Goal: Task Accomplishment & Management: Manage account settings

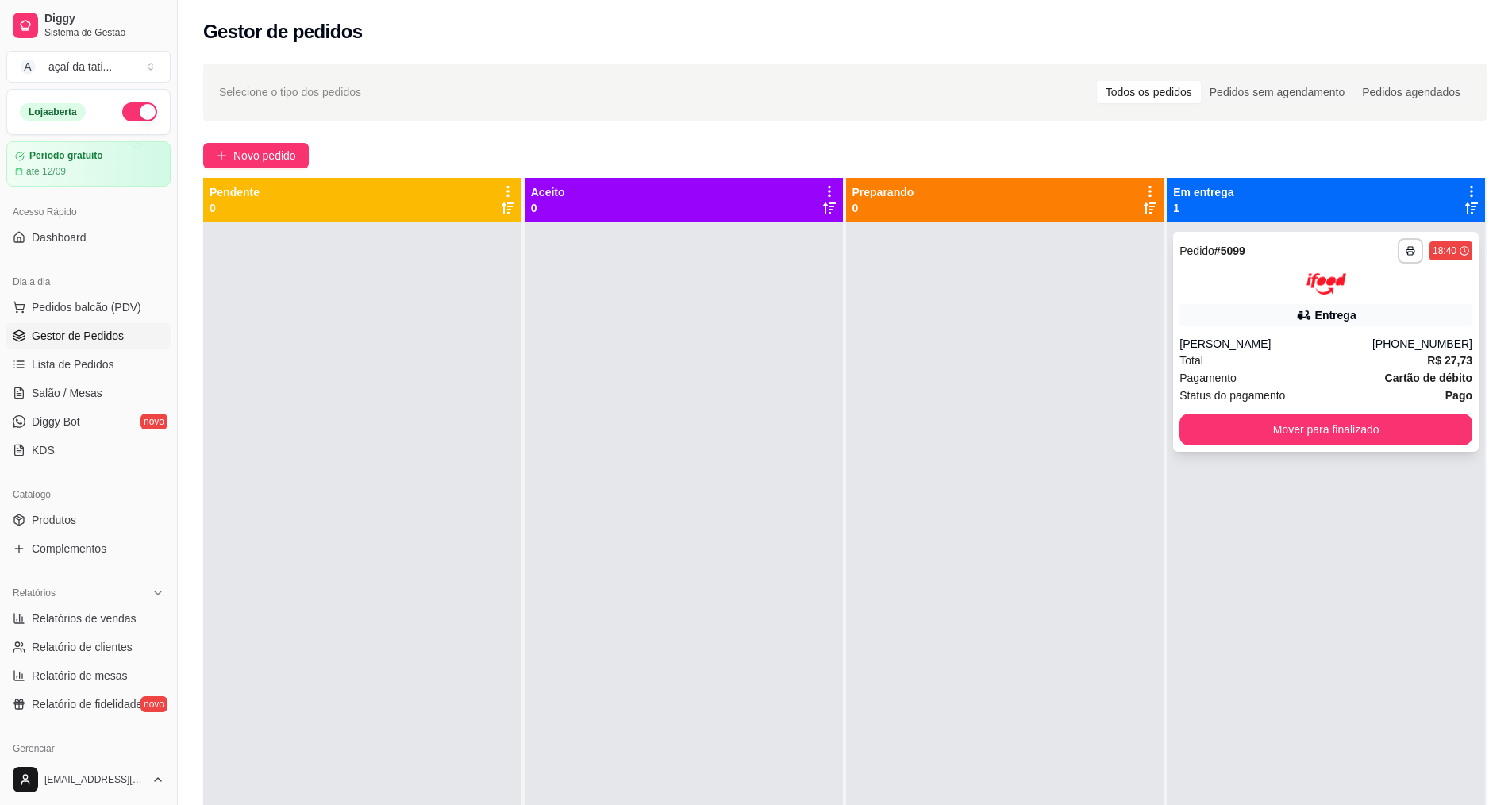
click at [1274, 348] on div "[PERSON_NAME]" at bounding box center [1275, 343] width 193 height 16
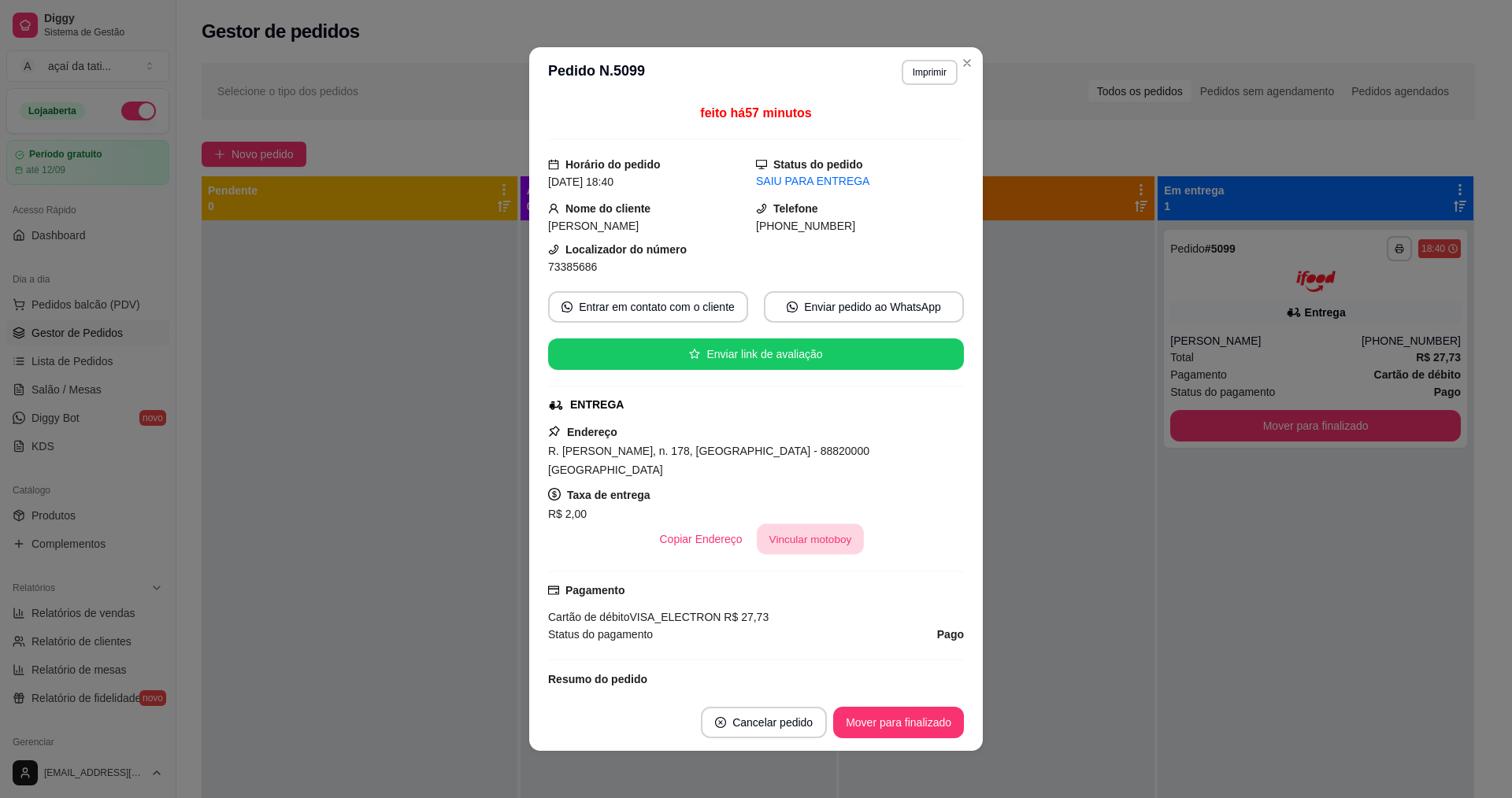
click at [828, 524] on button "Vincular motoboy" at bounding box center [810, 539] width 108 height 30
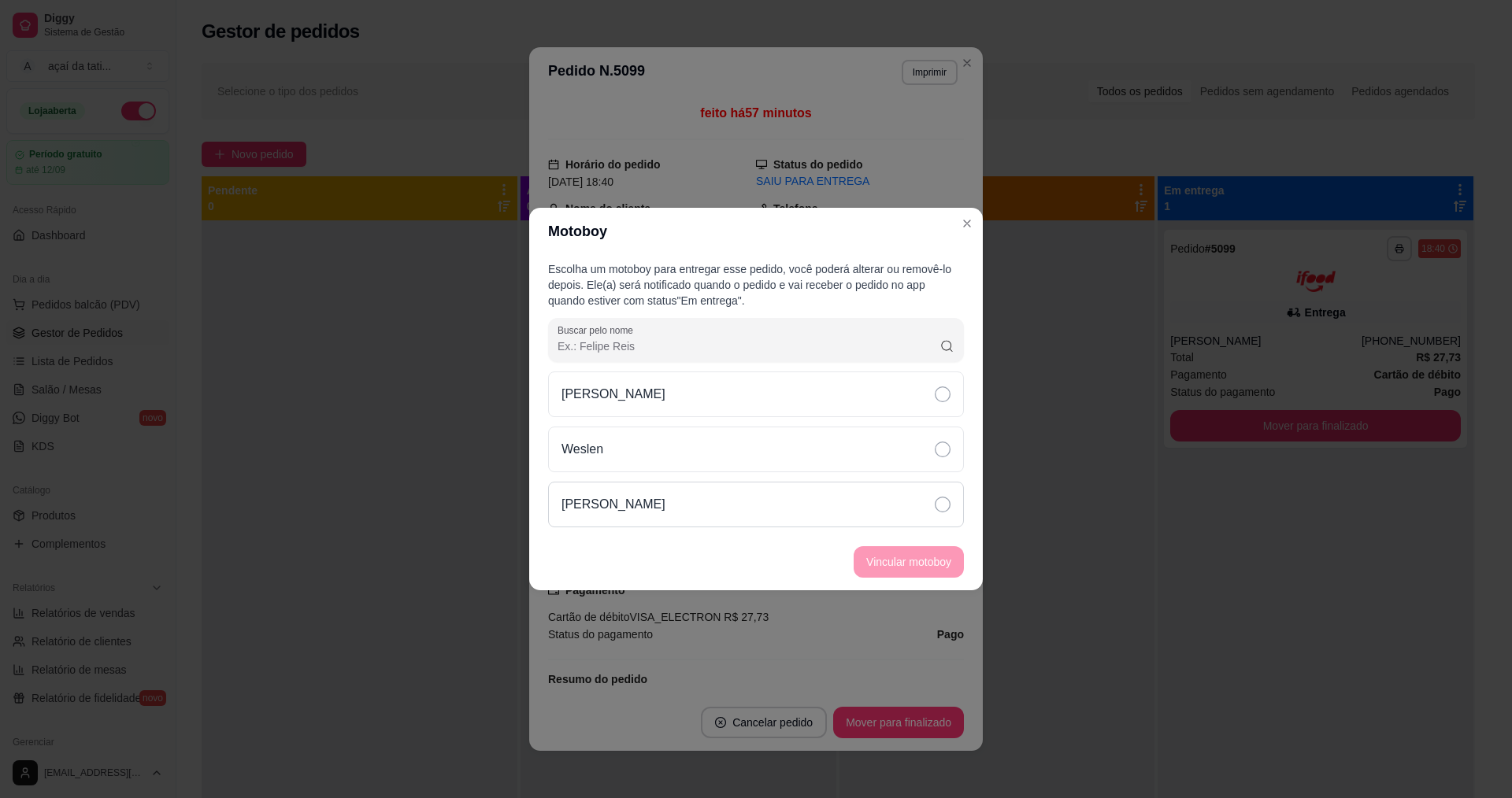
click at [684, 506] on div "[PERSON_NAME]" at bounding box center [756, 504] width 416 height 46
click at [910, 555] on button "Vincular motoboy" at bounding box center [909, 561] width 110 height 31
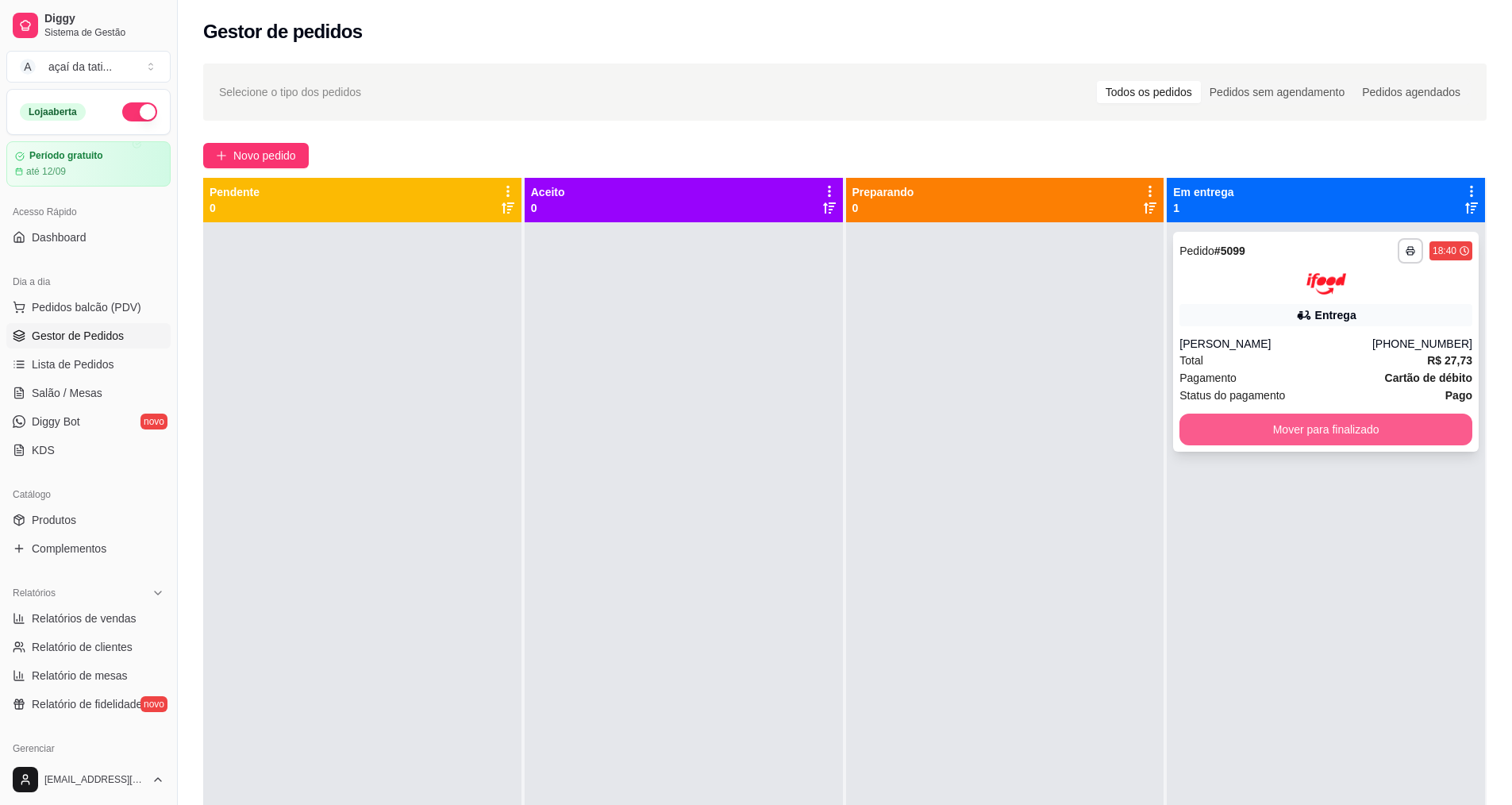
click at [1409, 427] on button "Mover para finalizado" at bounding box center [1325, 429] width 293 height 32
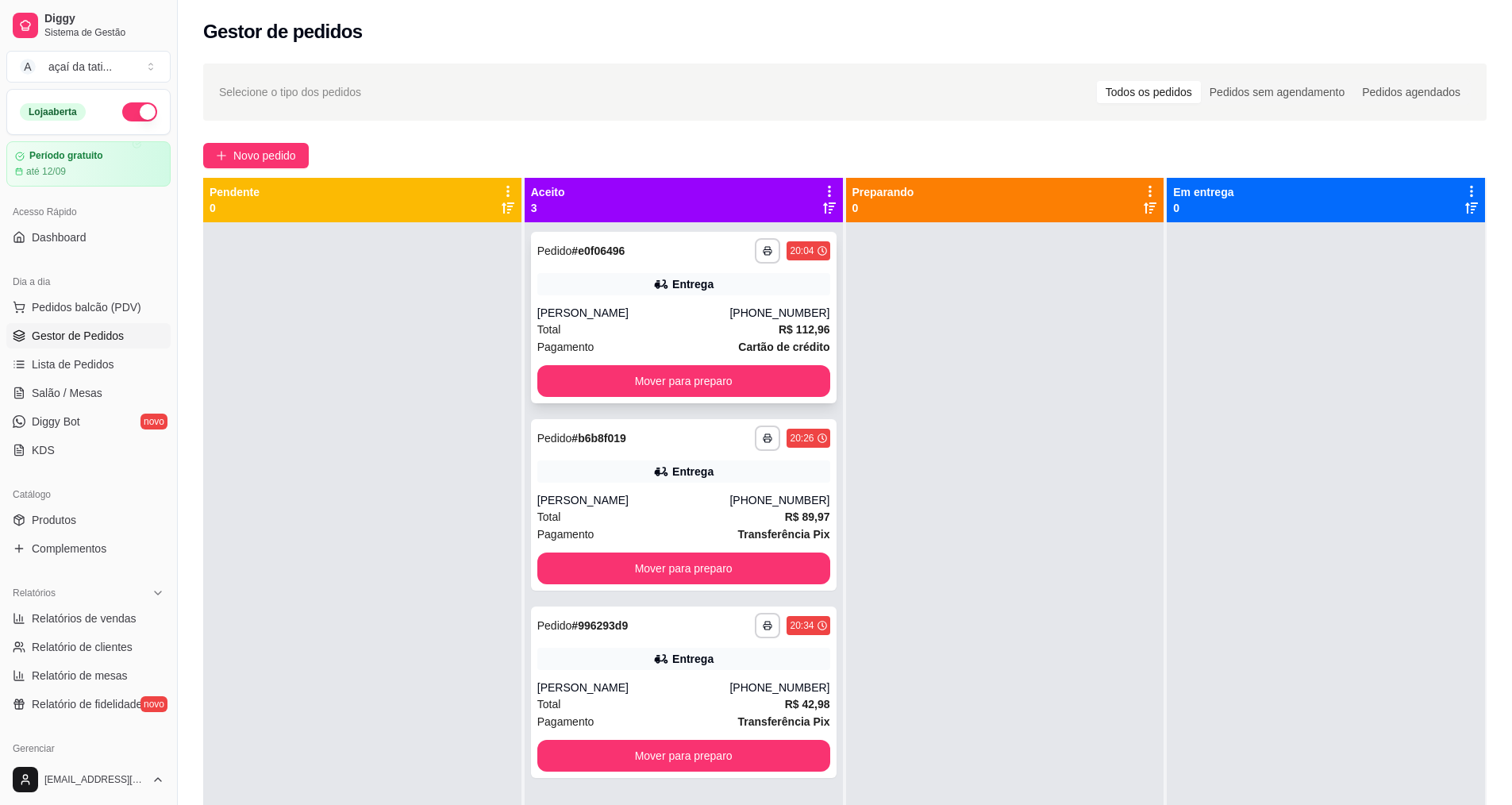
click at [586, 305] on div "[PERSON_NAME]" at bounding box center [633, 313] width 193 height 16
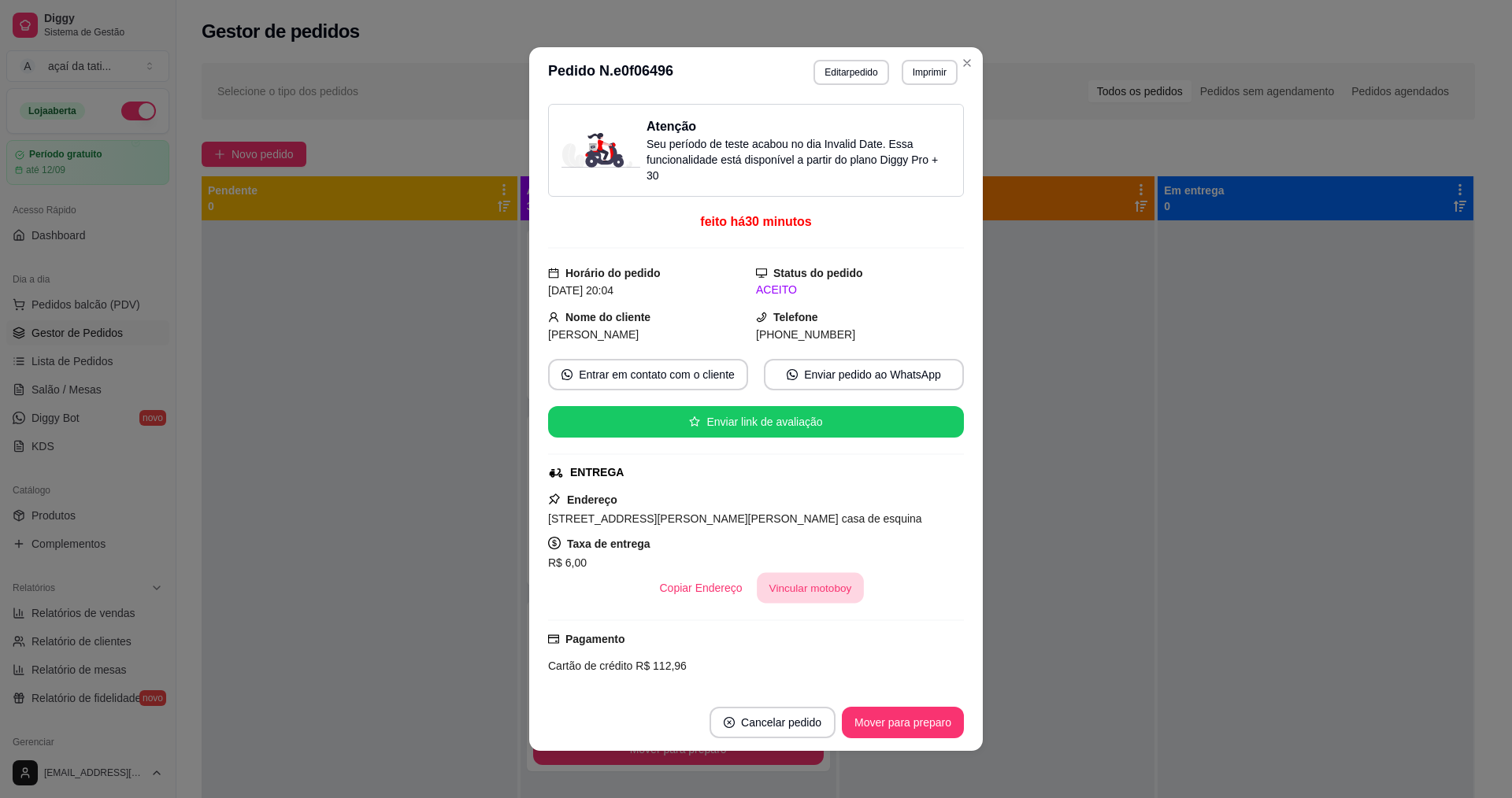
click at [810, 590] on button "Vincular motoboy" at bounding box center [810, 588] width 108 height 30
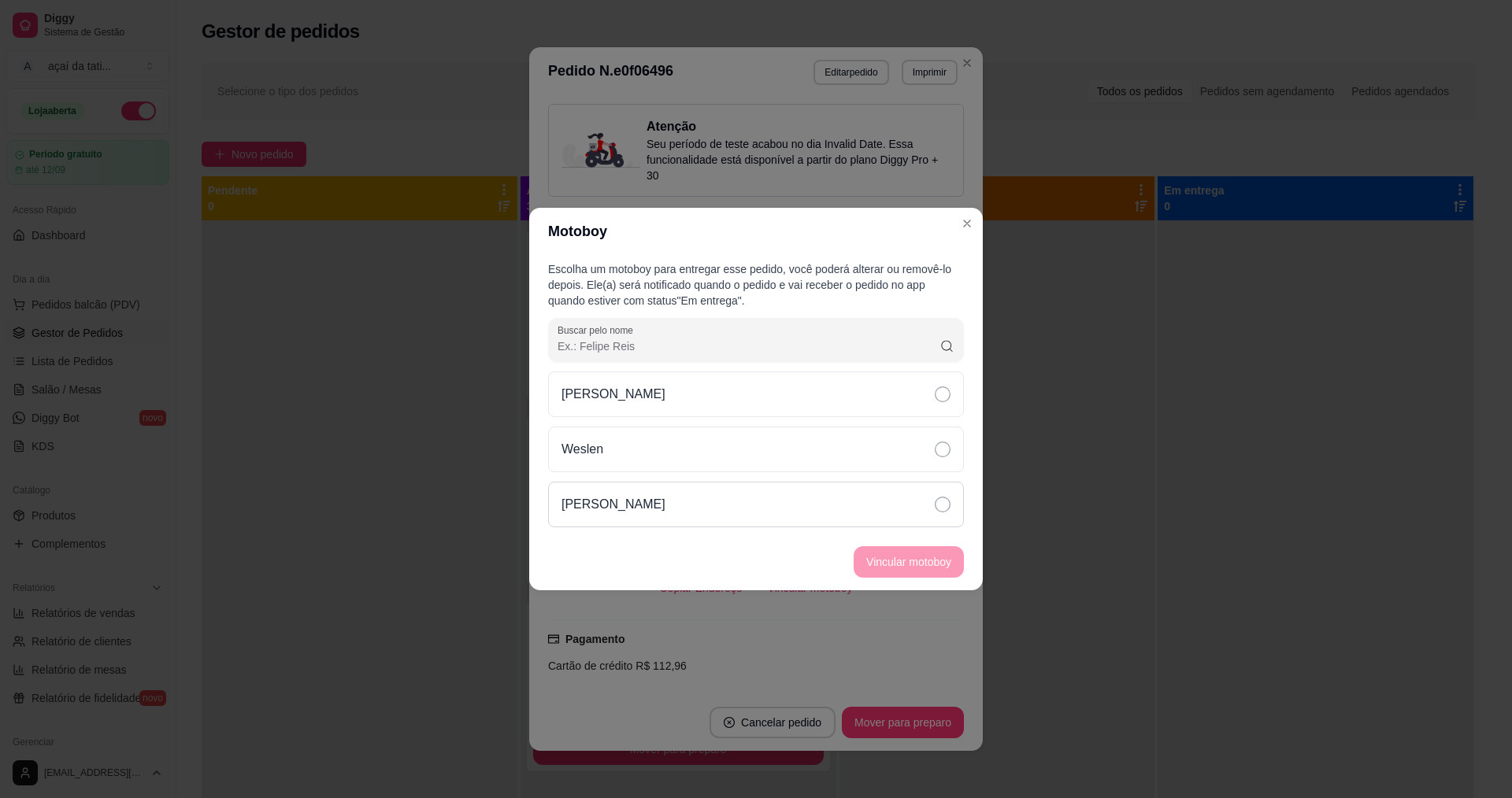
click at [897, 498] on div "[PERSON_NAME]" at bounding box center [756, 504] width 416 height 46
click at [897, 554] on button "Vincular motoboy" at bounding box center [909, 562] width 108 height 30
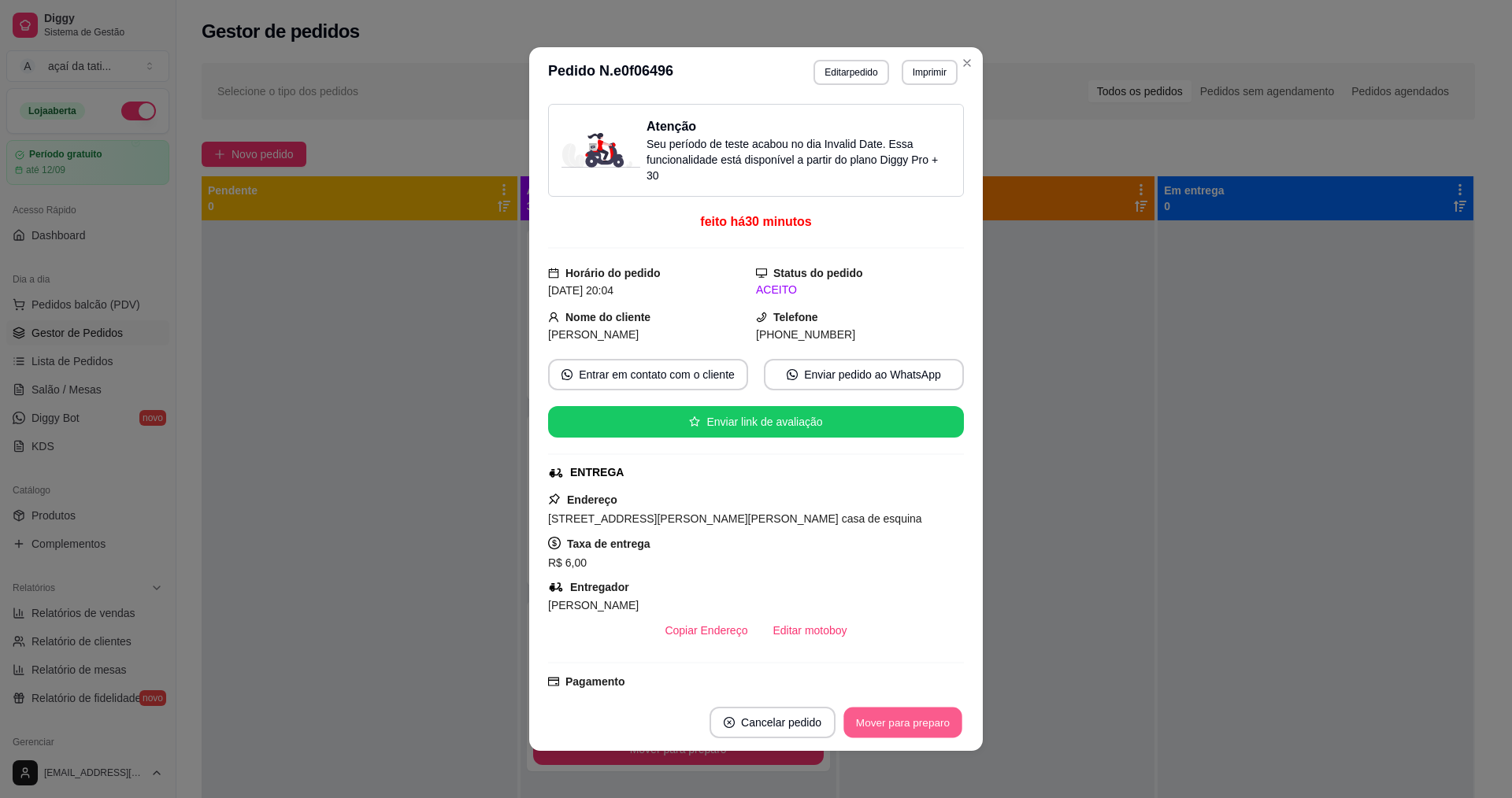
click at [885, 721] on button "Mover para preparo" at bounding box center [902, 723] width 118 height 30
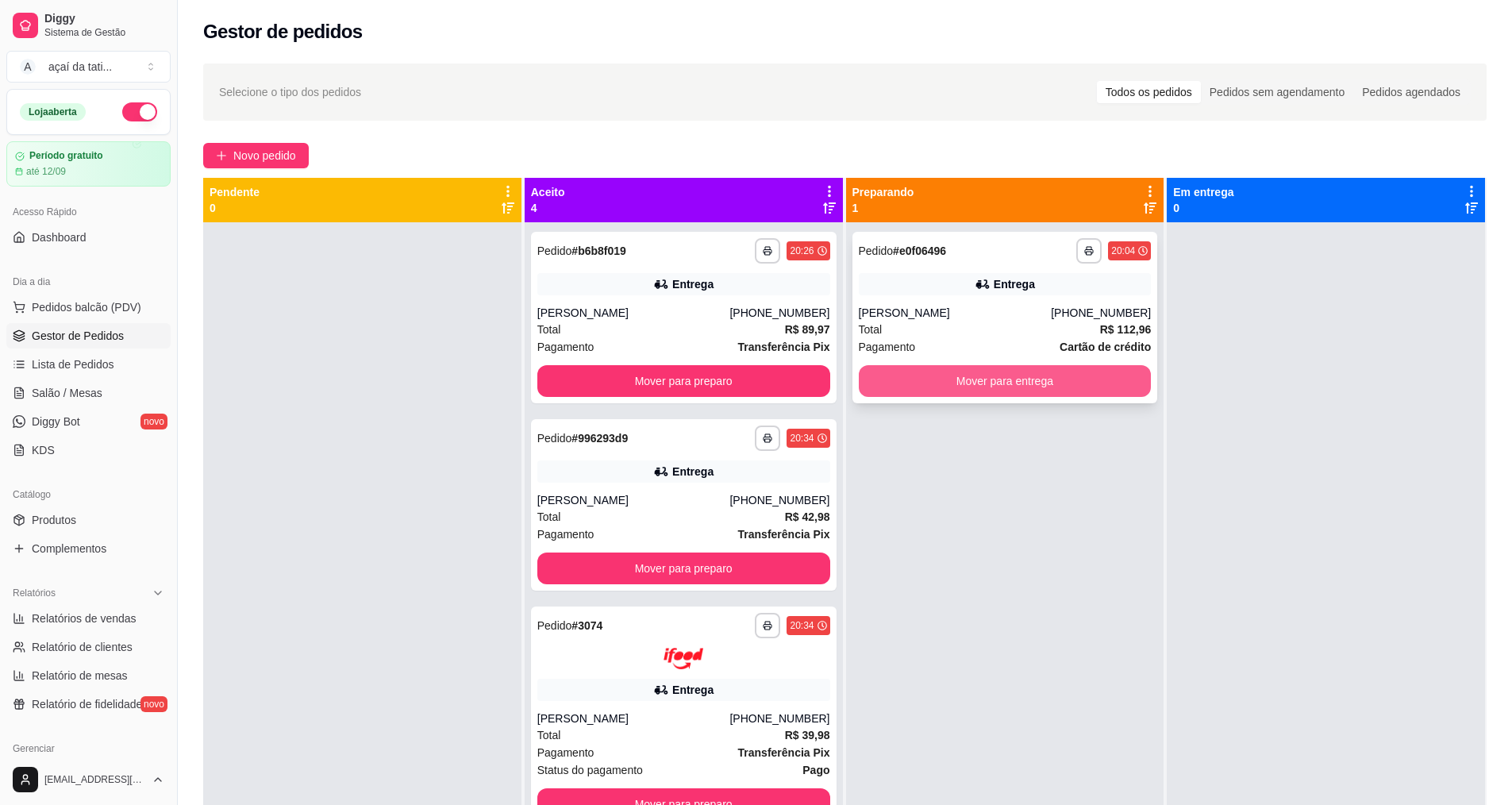
click at [911, 391] on button "Mover para entrega" at bounding box center [1004, 381] width 293 height 32
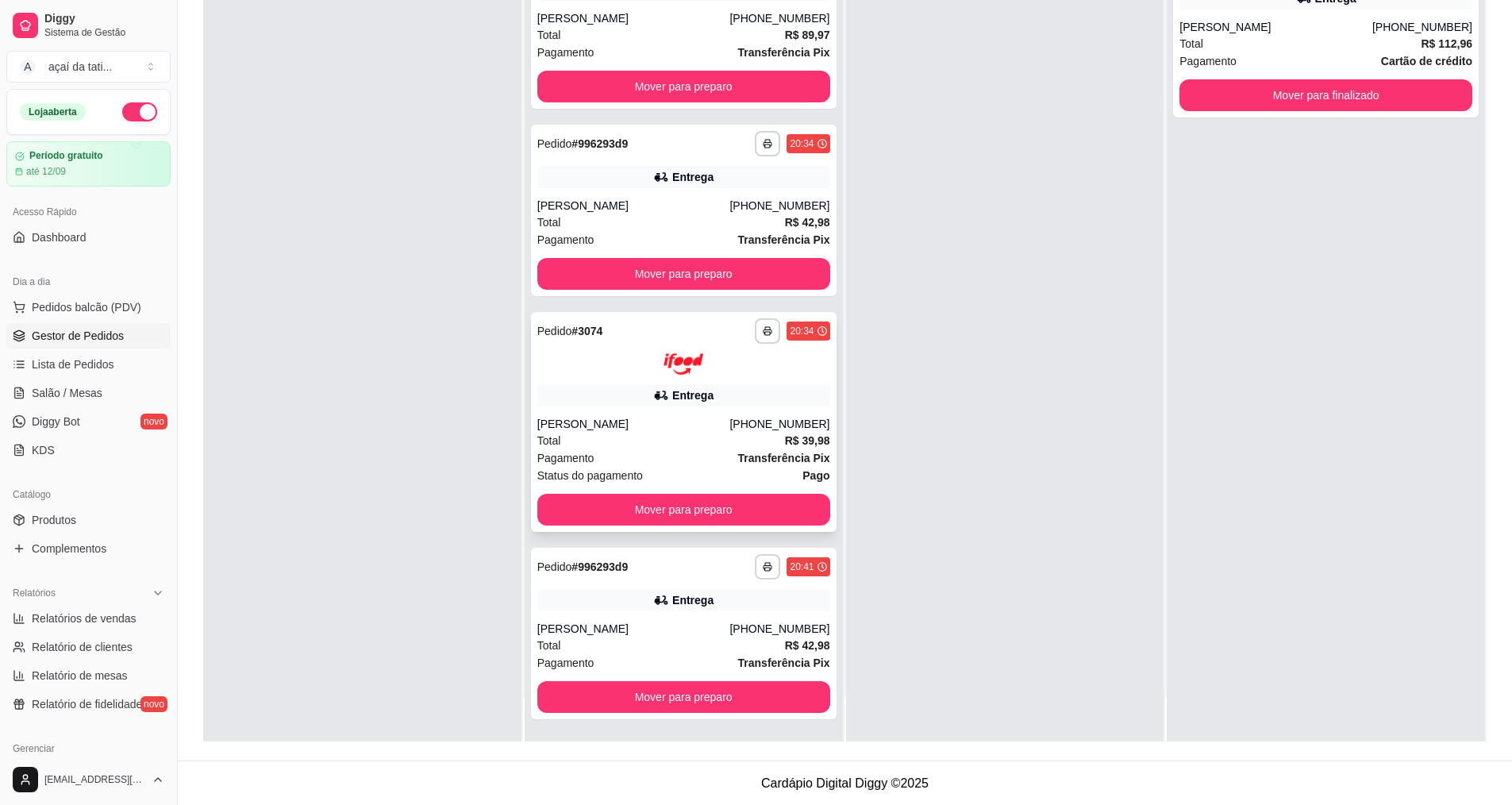
scroll to position [242, 0]
click at [600, 582] on div "**********" at bounding box center [684, 632] width 306 height 172
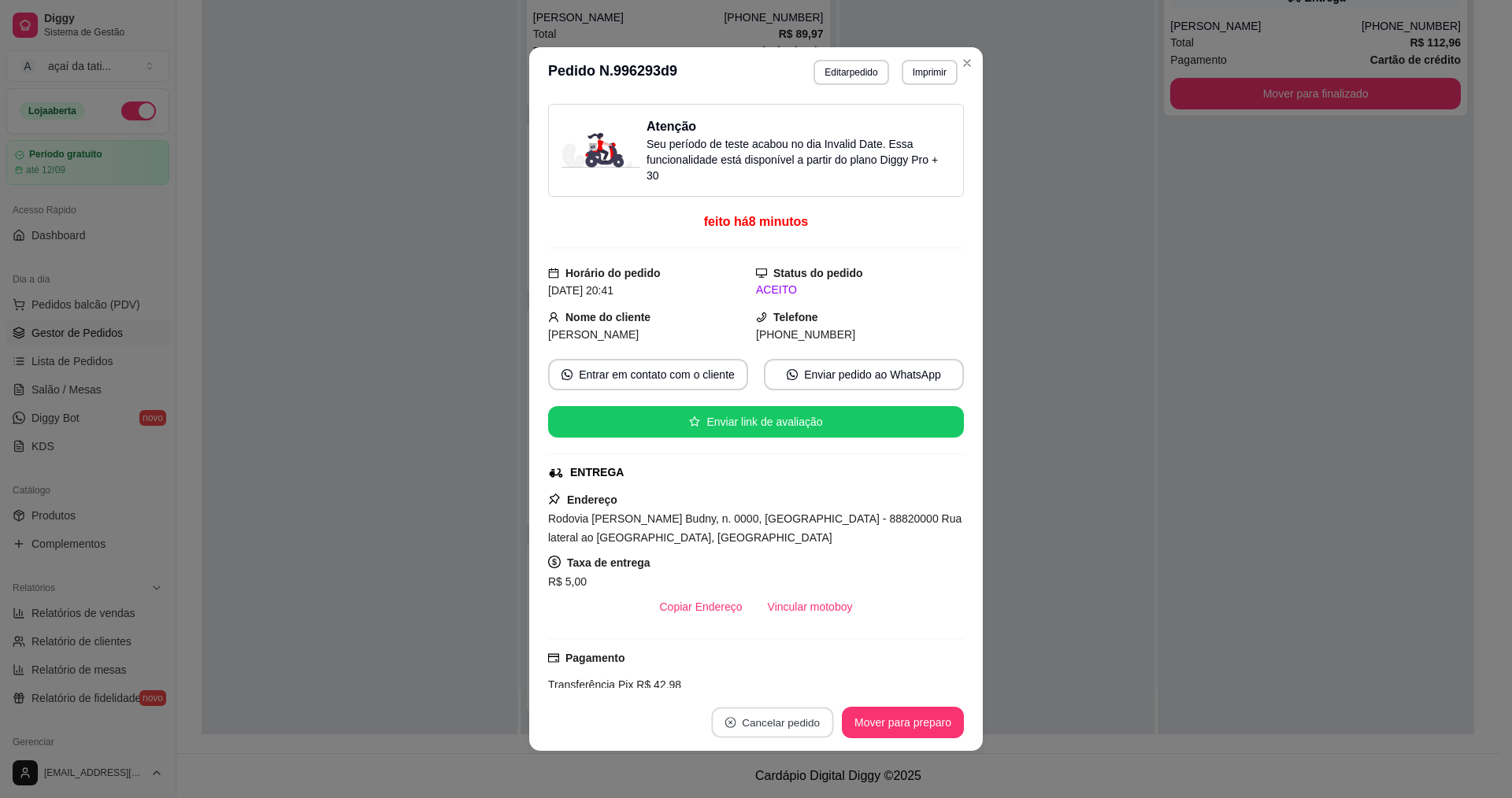
click at [776, 713] on button "Cancelar pedido" at bounding box center [772, 723] width 122 height 30
click at [804, 682] on button "Sim" at bounding box center [810, 683] width 63 height 31
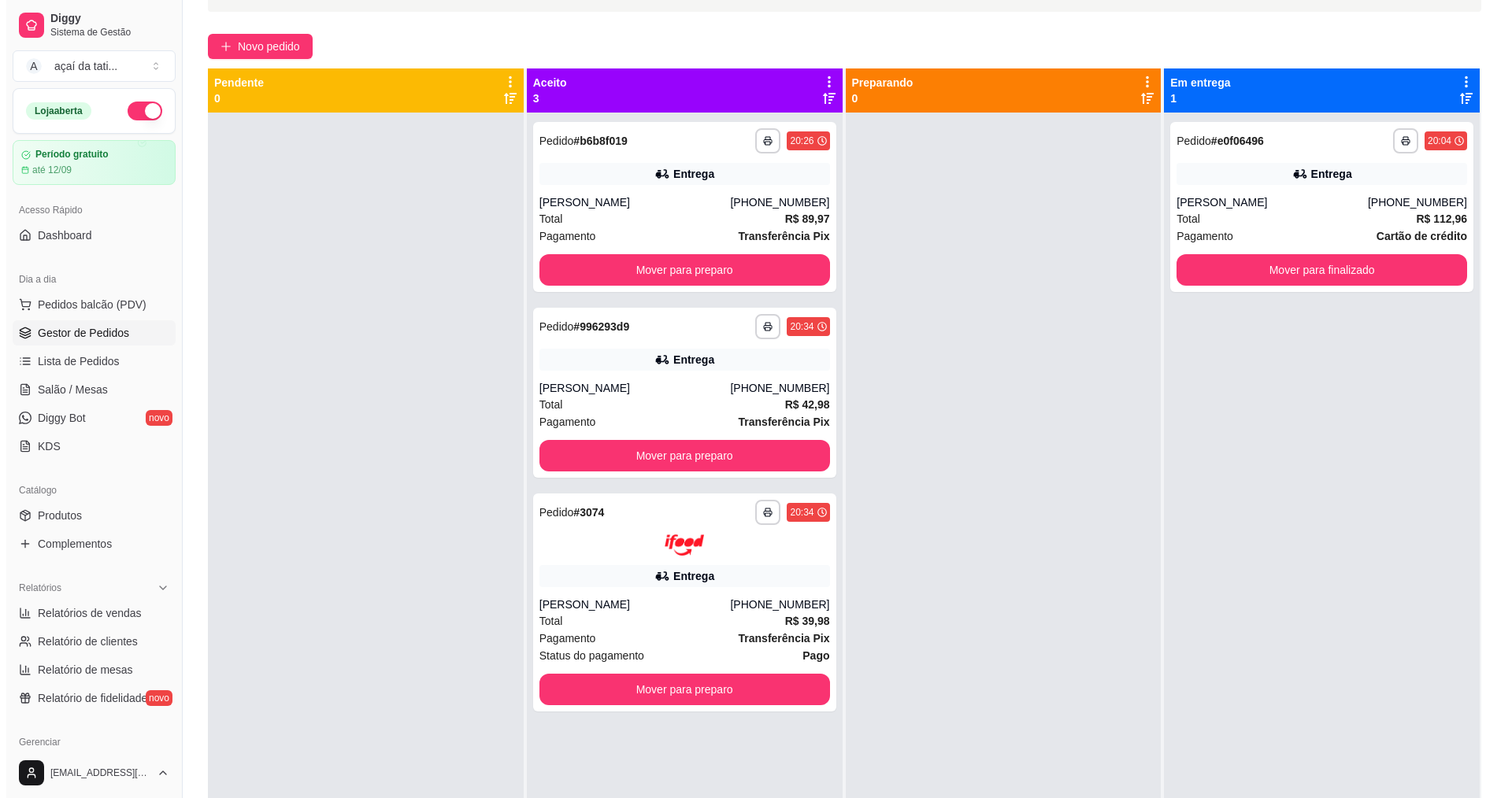
scroll to position [0, 0]
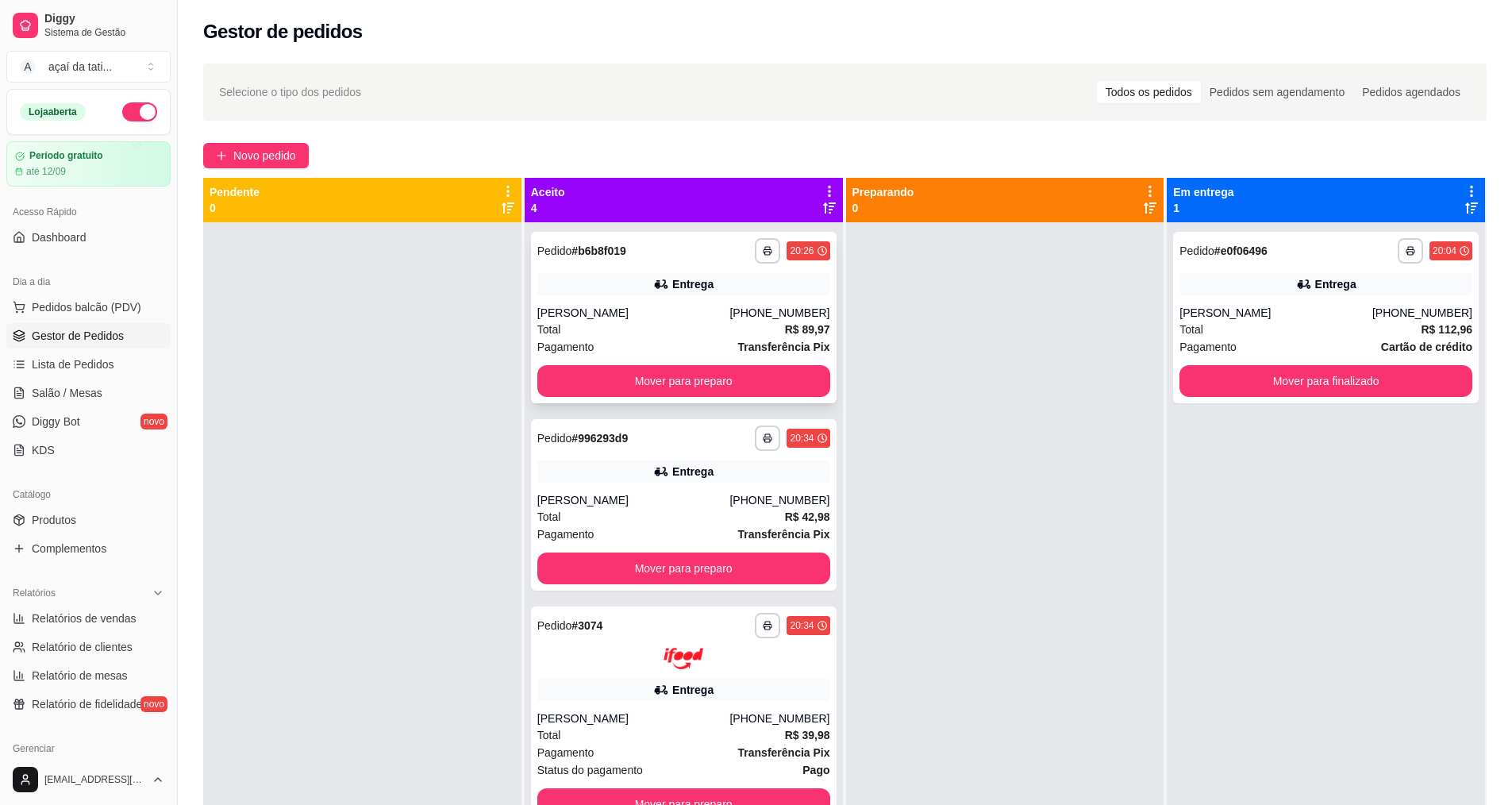
click at [715, 309] on div "[PERSON_NAME]" at bounding box center [633, 313] width 193 height 16
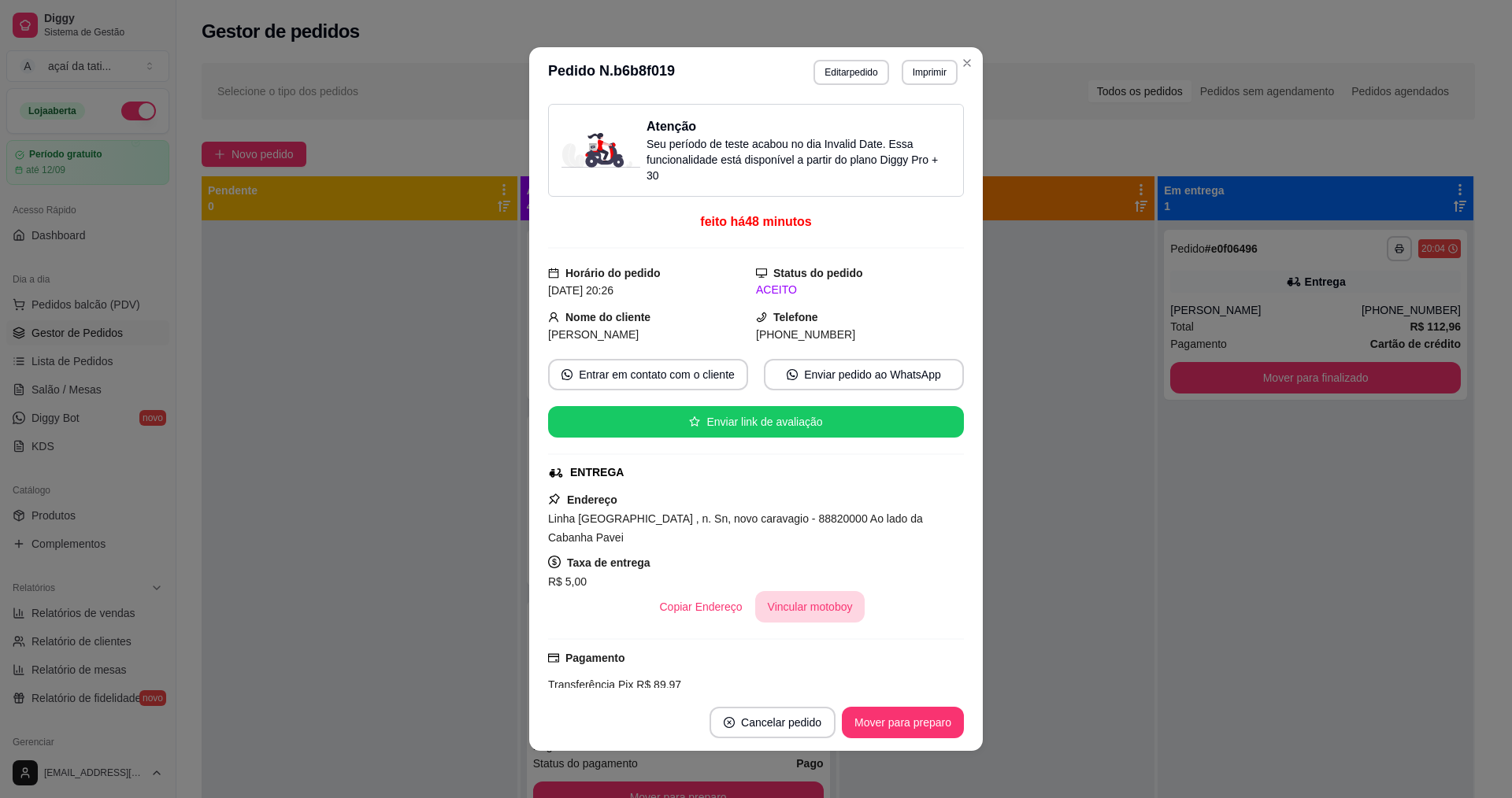
click at [764, 593] on button "Vincular motoboy" at bounding box center [810, 606] width 110 height 31
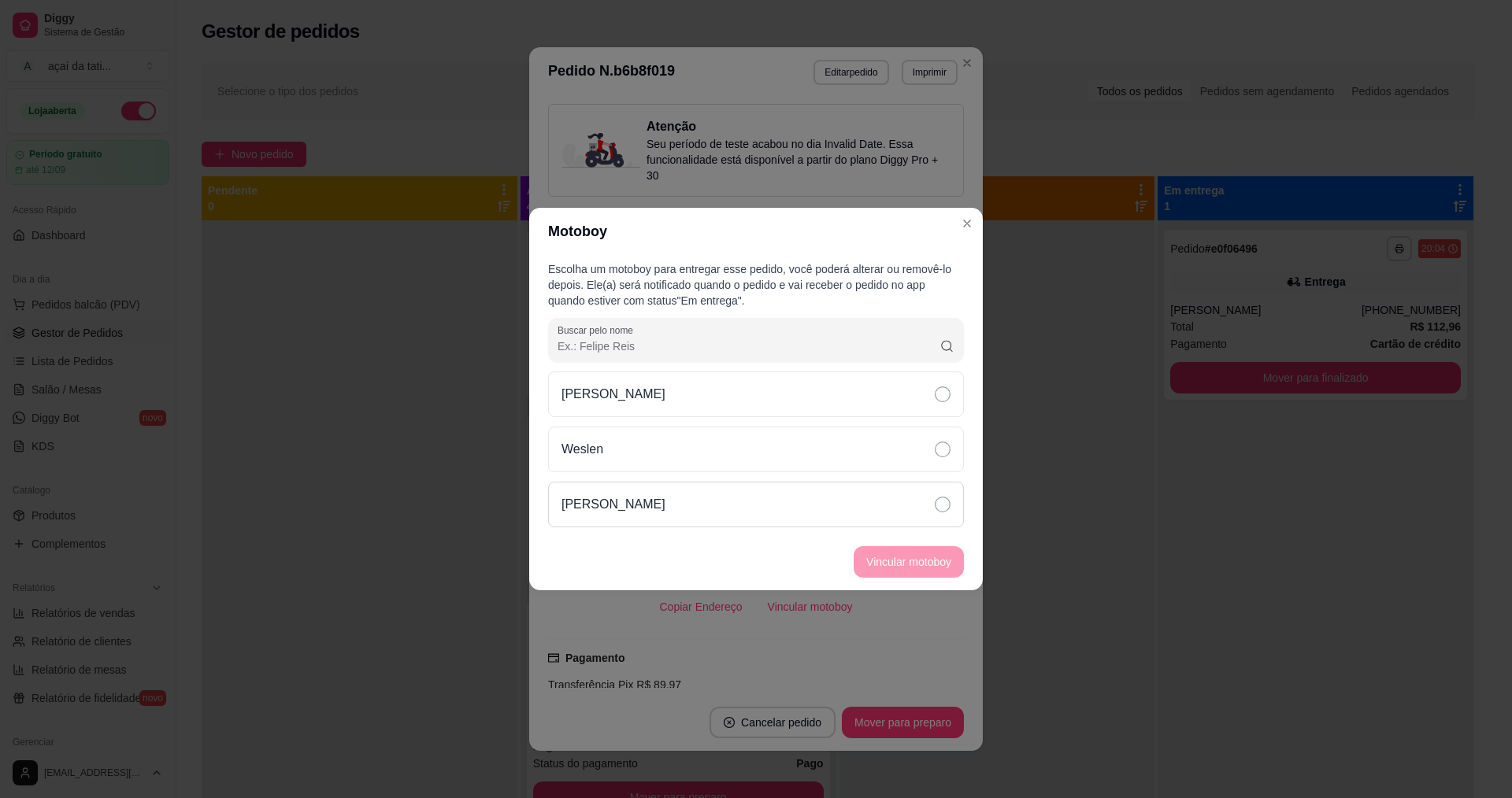
click at [757, 513] on div "[PERSON_NAME]" at bounding box center [756, 504] width 416 height 46
click at [956, 568] on button "Vincular motoboy" at bounding box center [909, 561] width 110 height 31
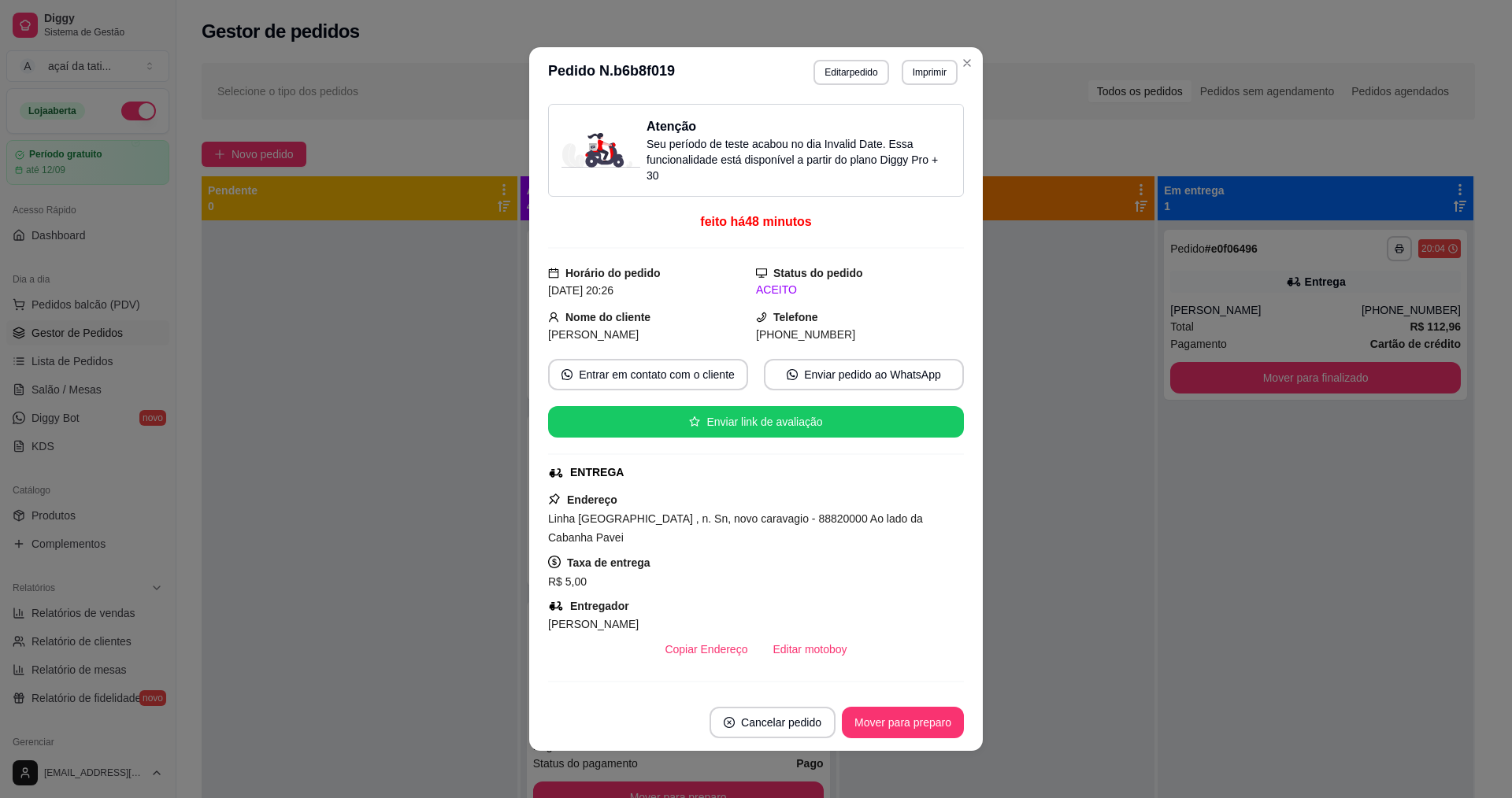
click at [908, 745] on footer "Cancelar pedido Mover para preparo" at bounding box center [756, 723] width 454 height 57
click at [910, 718] on button "Mover para preparo" at bounding box center [902, 722] width 122 height 31
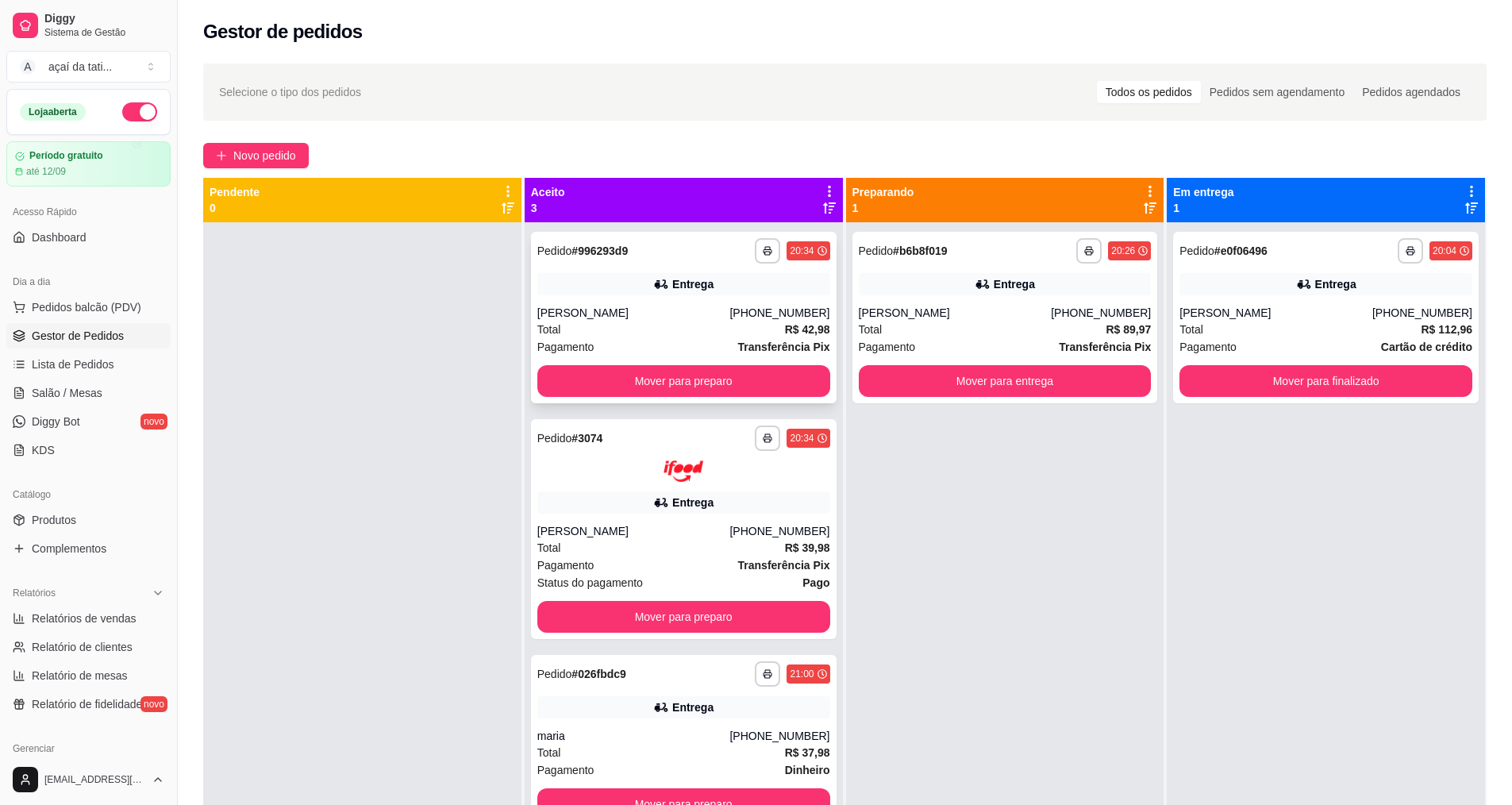
click at [653, 301] on div "**********" at bounding box center [684, 318] width 306 height 172
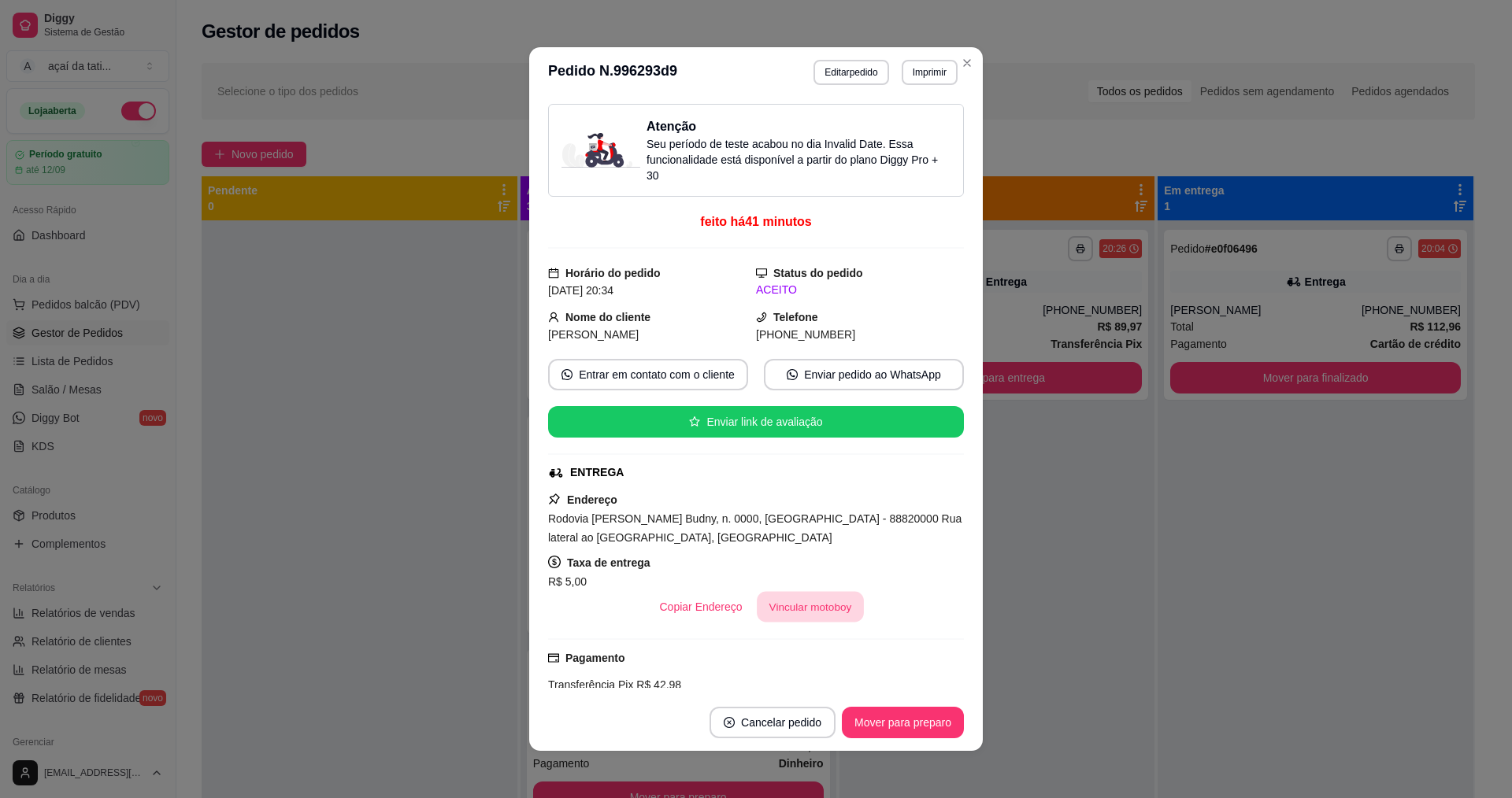
click at [829, 597] on button "Vincular motoboy" at bounding box center [810, 607] width 108 height 30
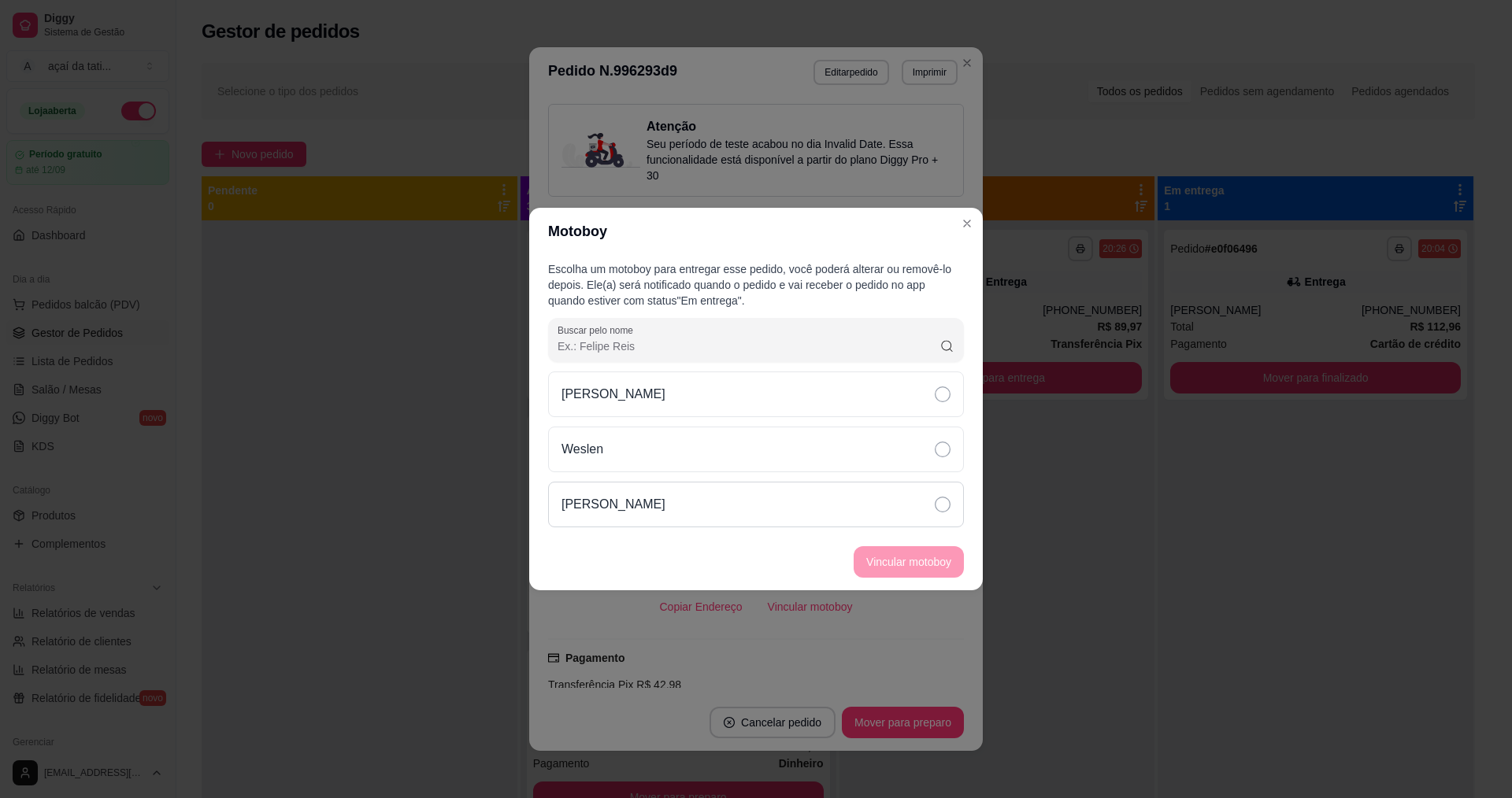
click at [828, 503] on div "[PERSON_NAME]" at bounding box center [756, 504] width 416 height 46
click at [904, 558] on button "Vincular motoboy" at bounding box center [909, 561] width 110 height 31
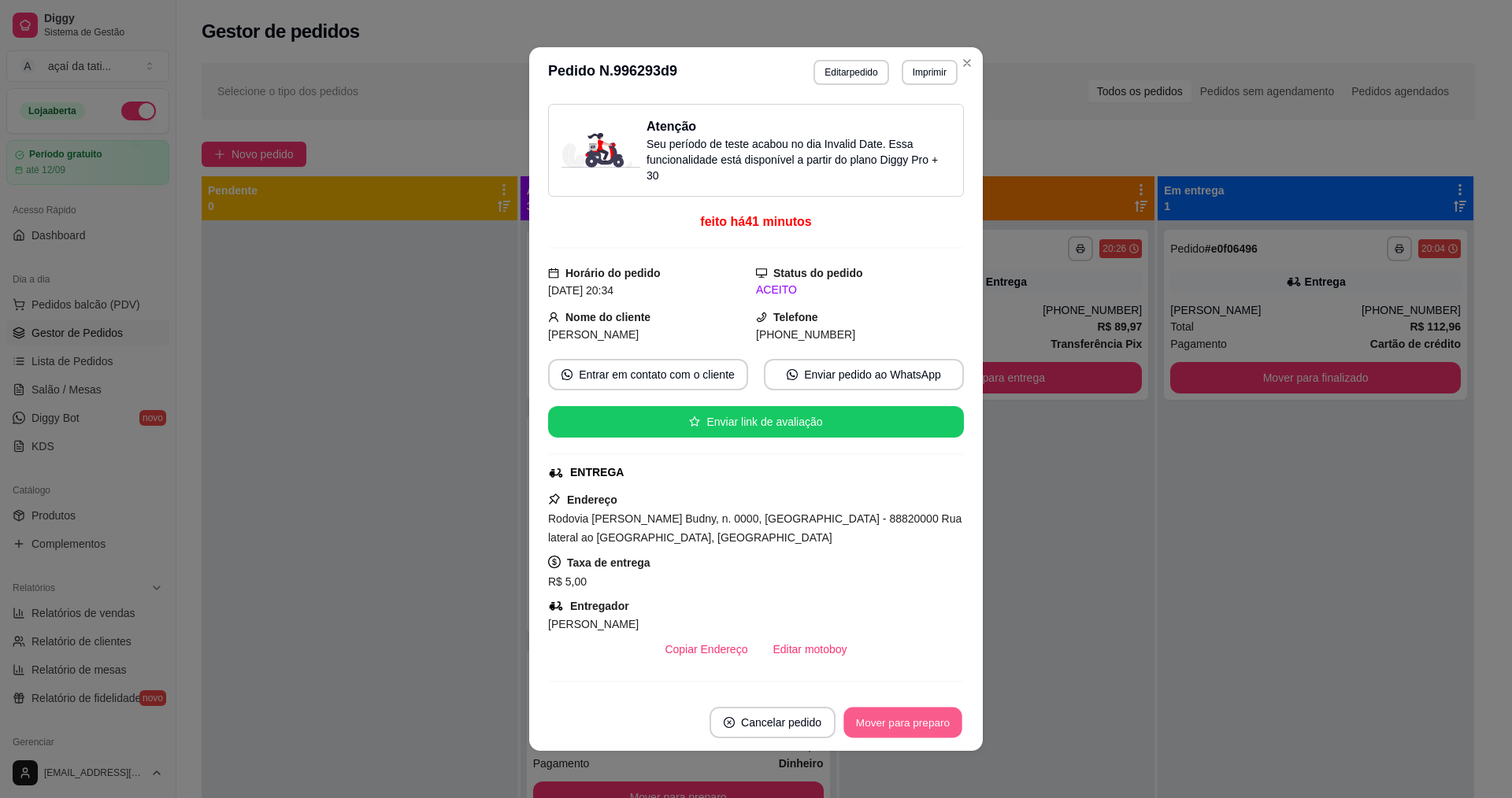
click at [875, 712] on button "Mover para preparo" at bounding box center [902, 723] width 118 height 30
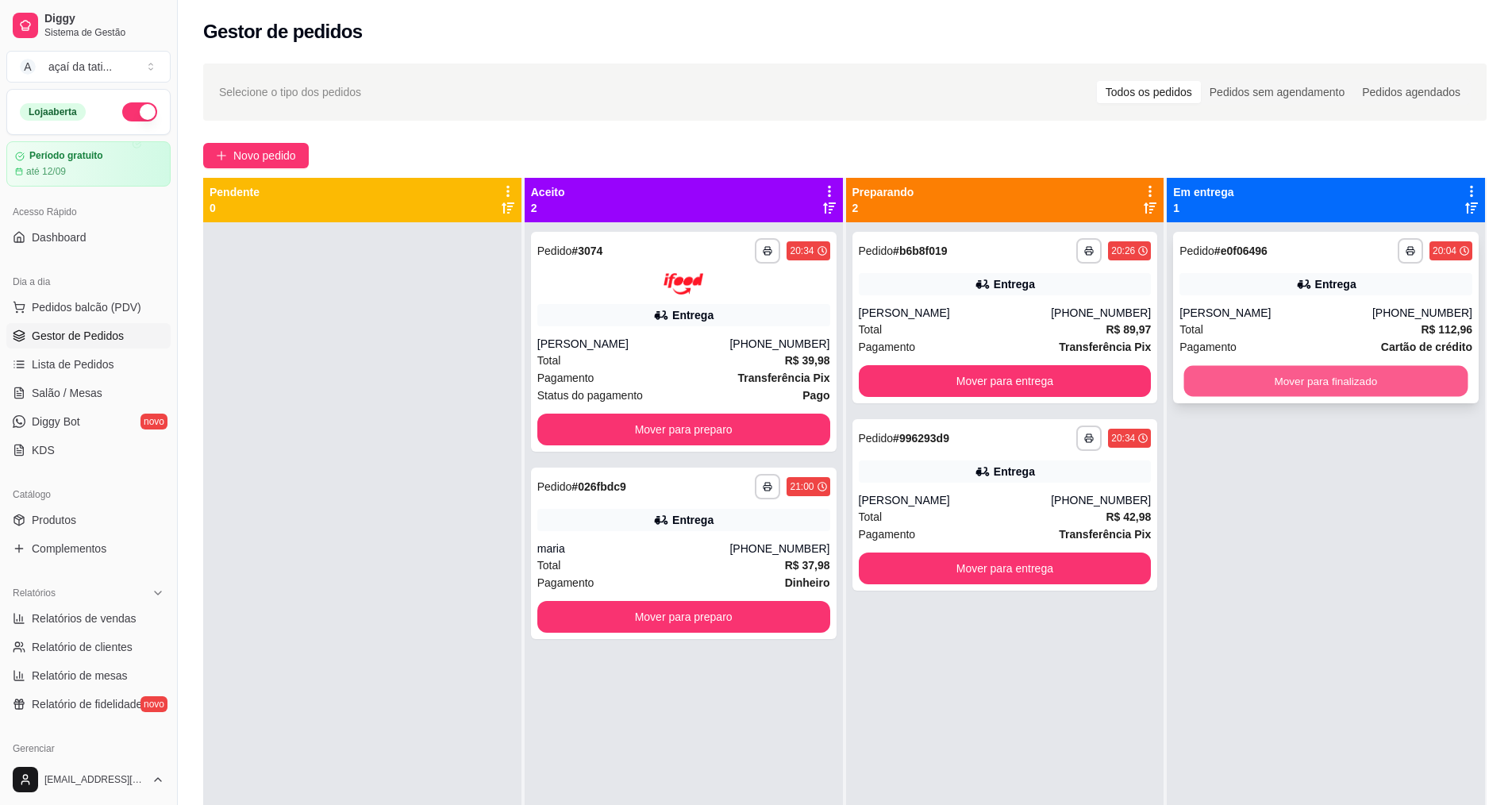
click at [1340, 373] on button "Mover para finalizado" at bounding box center [1326, 381] width 284 height 31
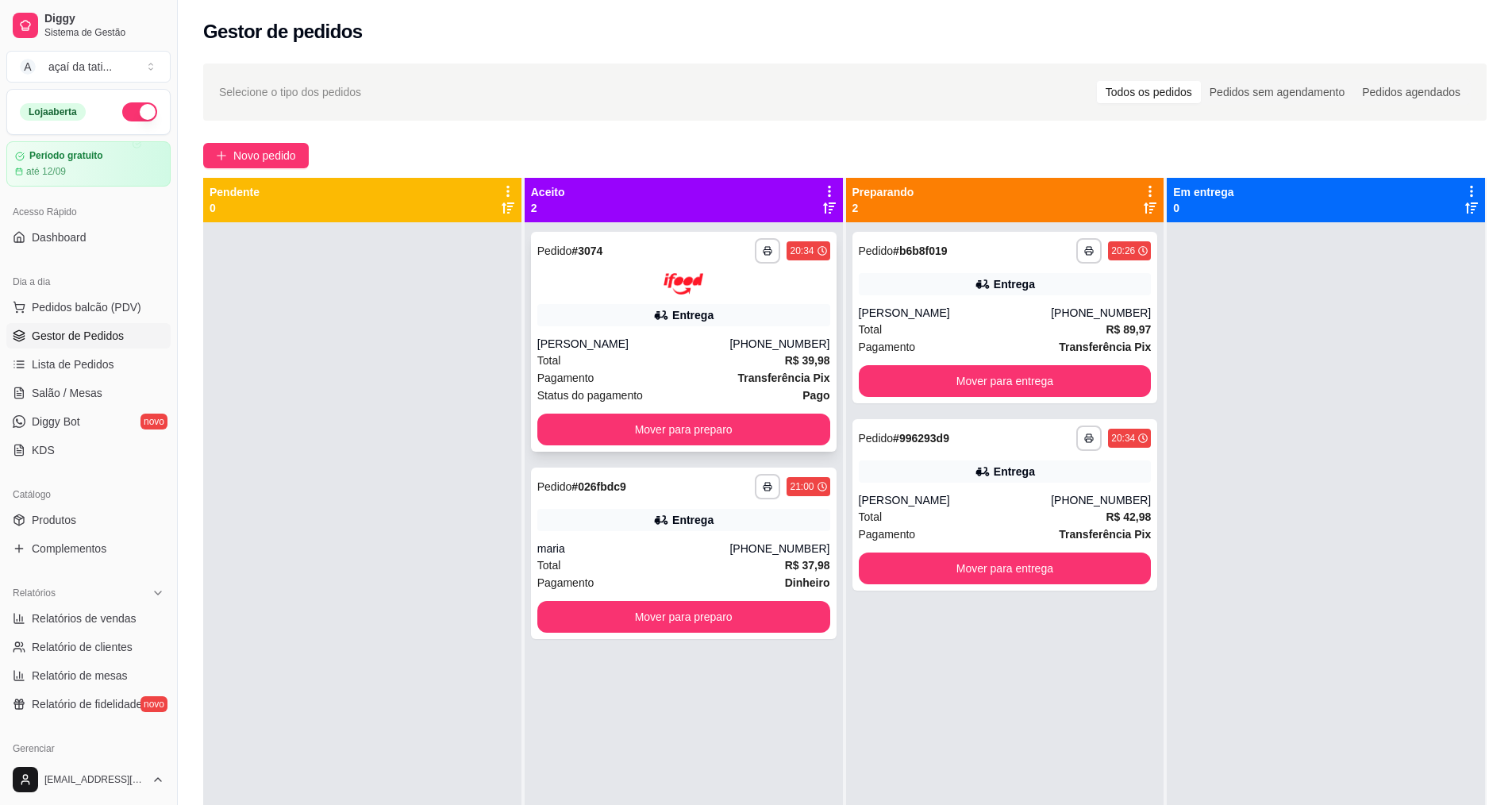
click at [583, 377] on span "Pagamento" at bounding box center [566, 378] width 58 height 17
click at [705, 367] on div "Total R$ 39,98" at bounding box center [683, 361] width 293 height 17
click at [604, 540] on div "**********" at bounding box center [684, 553] width 306 height 172
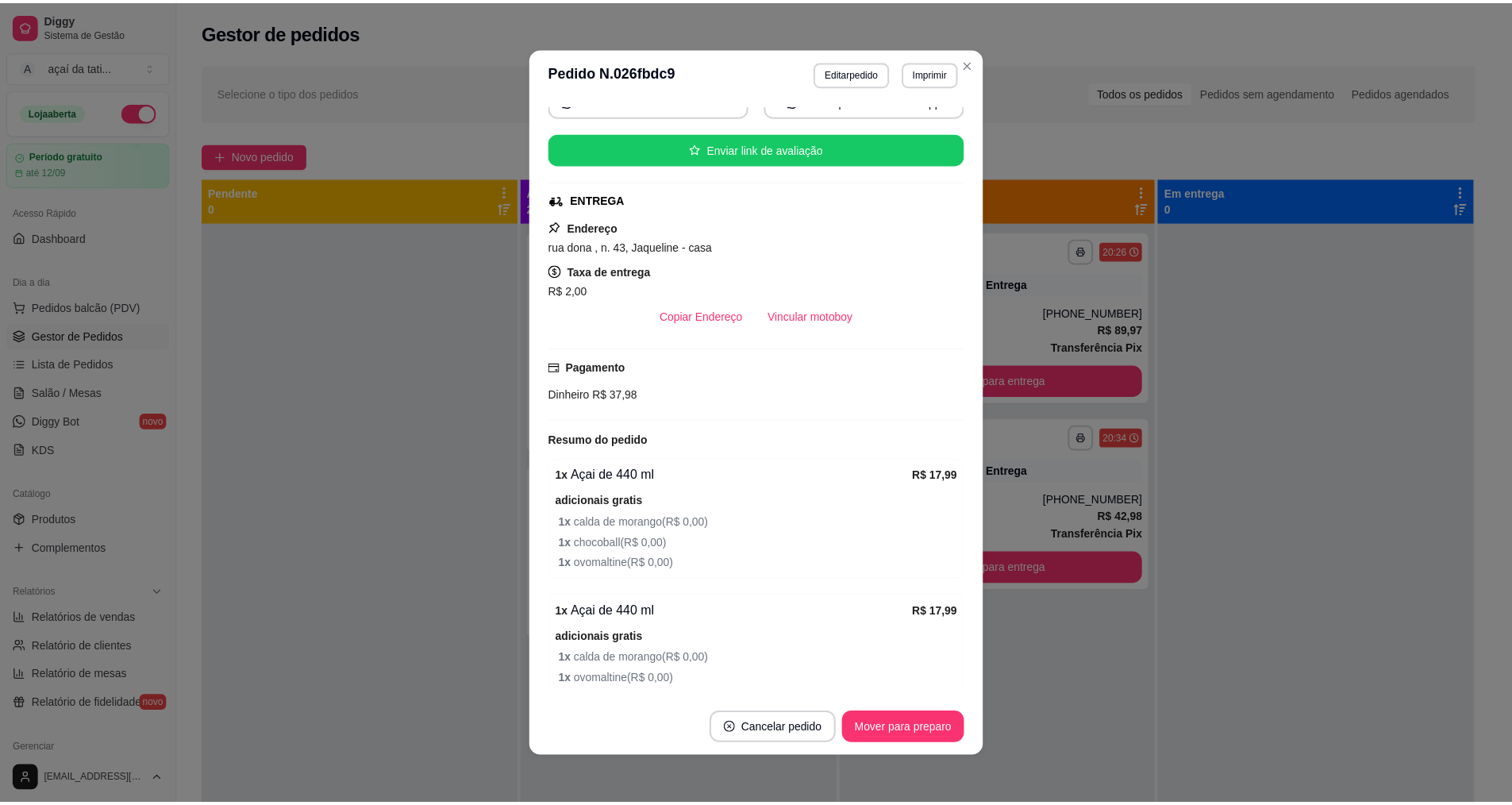
scroll to position [361, 0]
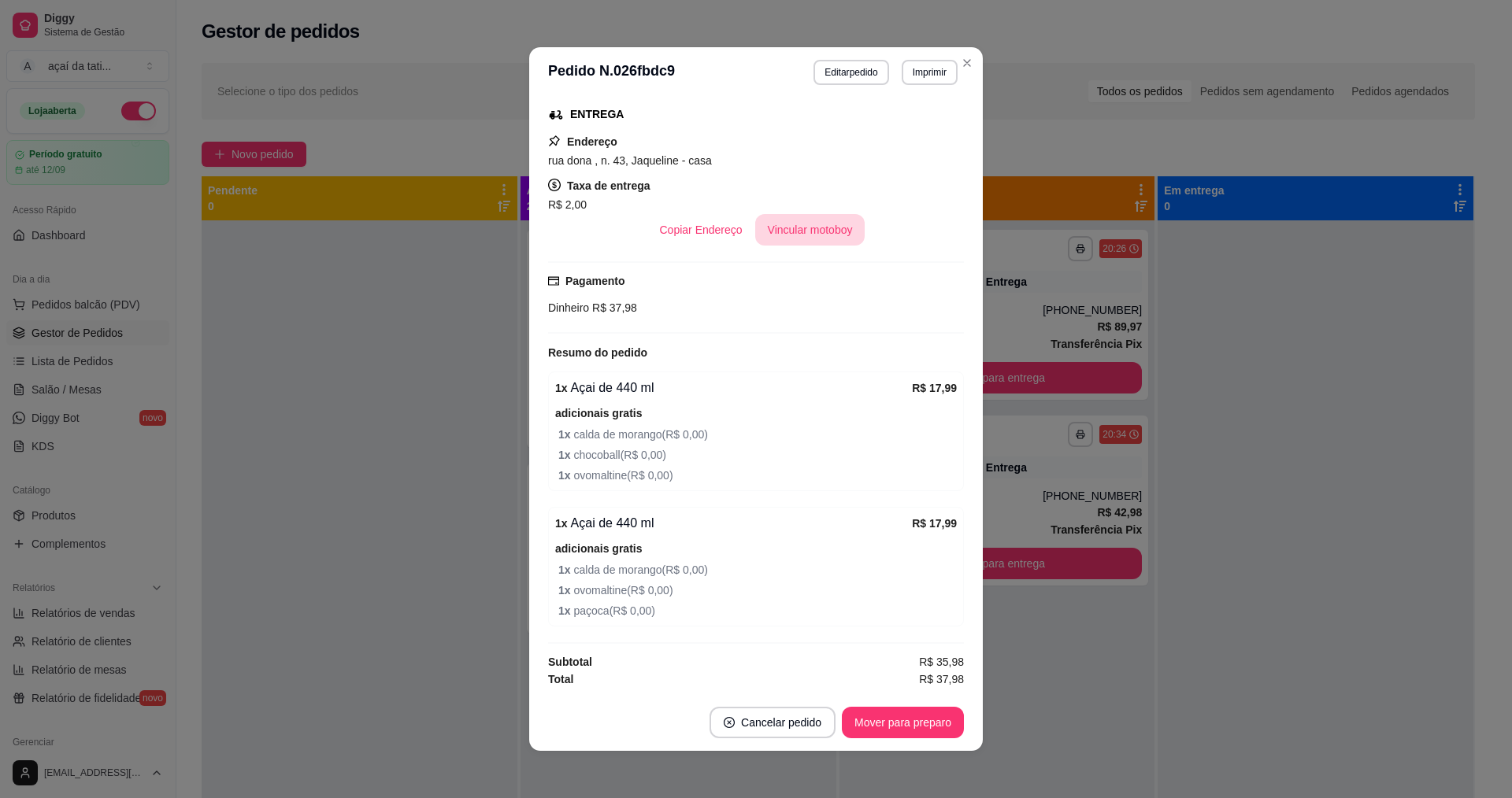
click at [798, 227] on button "Vincular motoboy" at bounding box center [810, 229] width 110 height 31
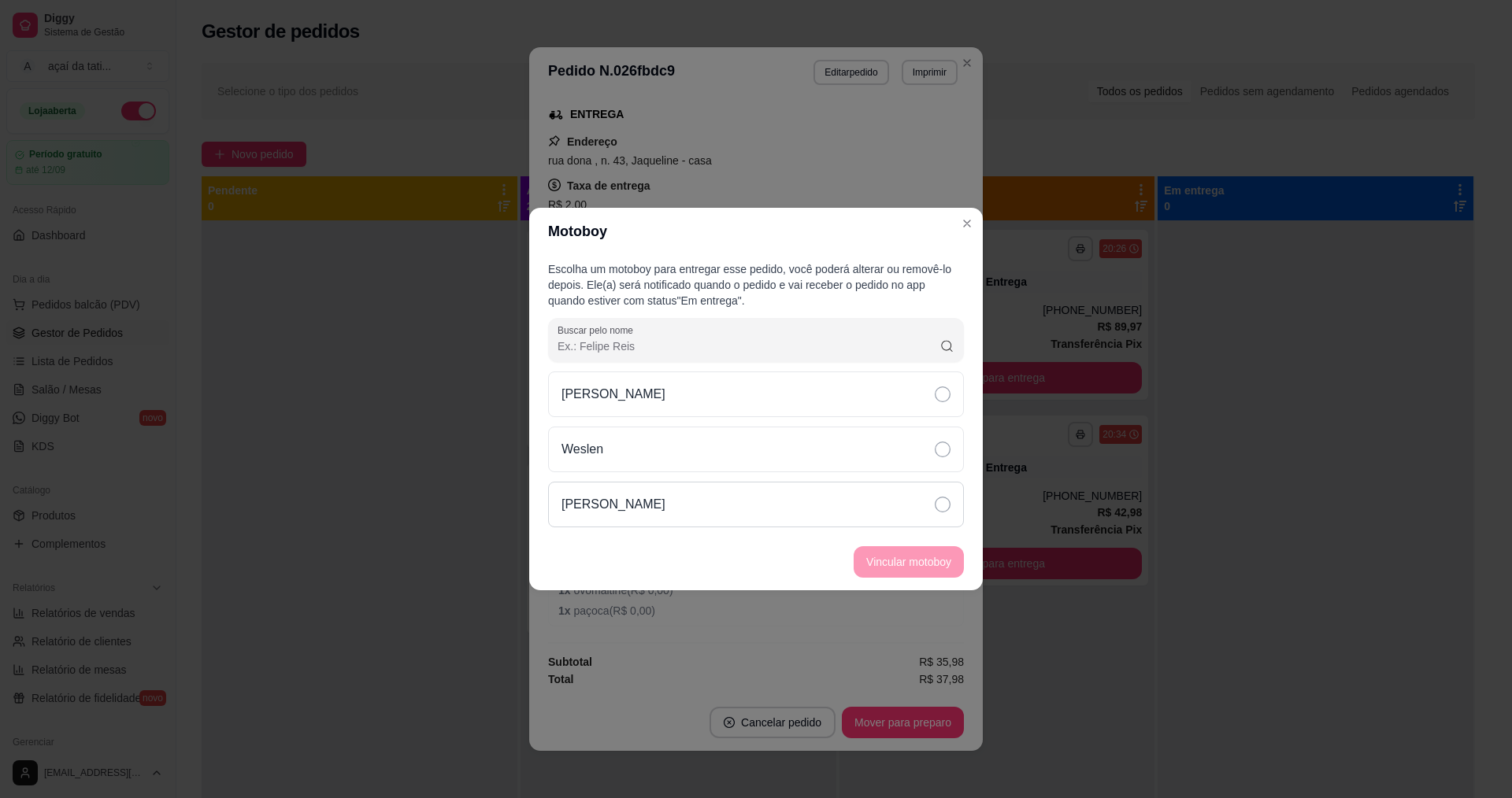
click at [920, 517] on div "[PERSON_NAME]" at bounding box center [756, 504] width 416 height 46
click at [921, 554] on button "Vincular motoboy" at bounding box center [909, 561] width 110 height 31
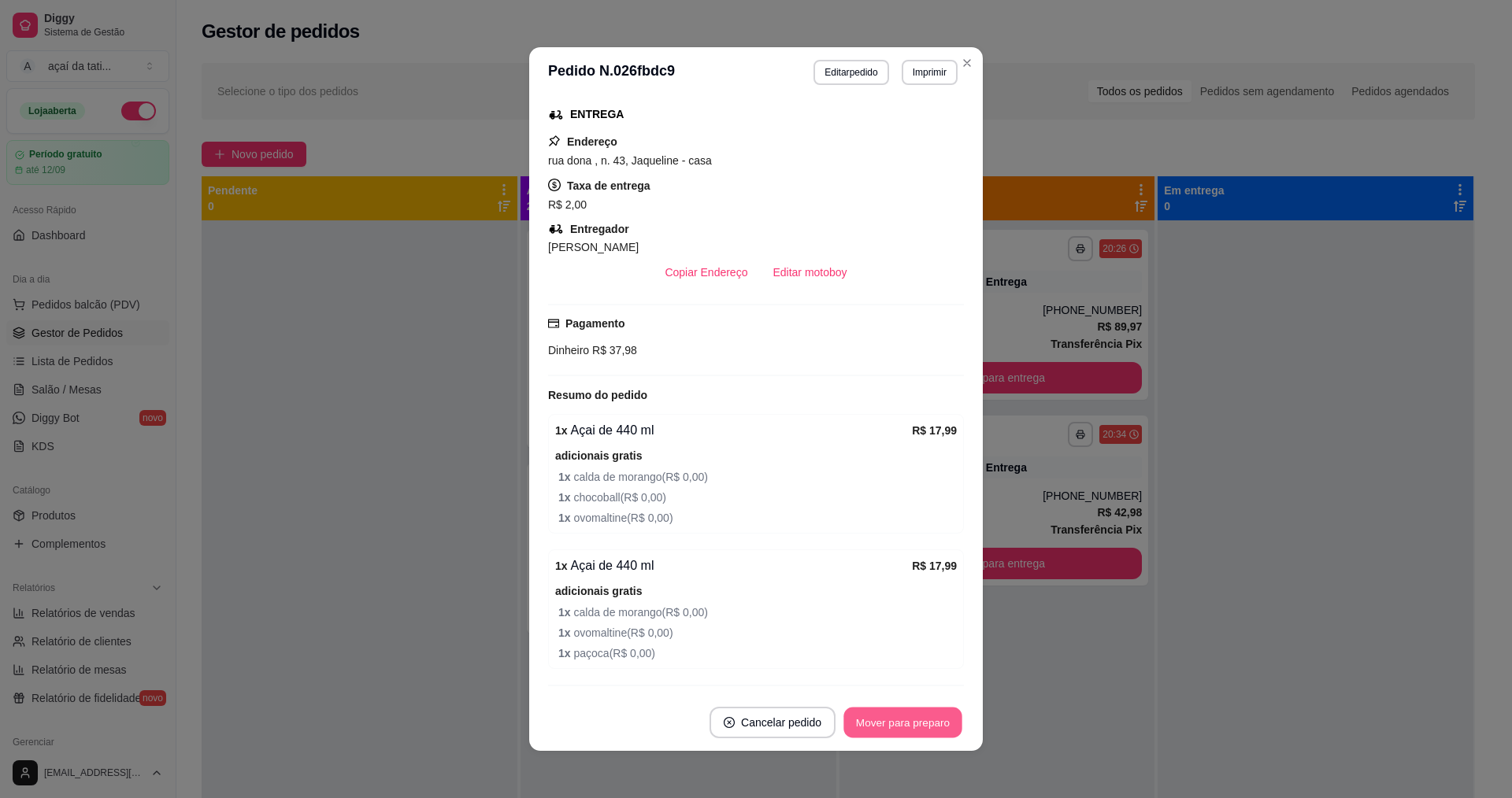
click at [921, 721] on button "Mover para preparo" at bounding box center [902, 723] width 118 height 30
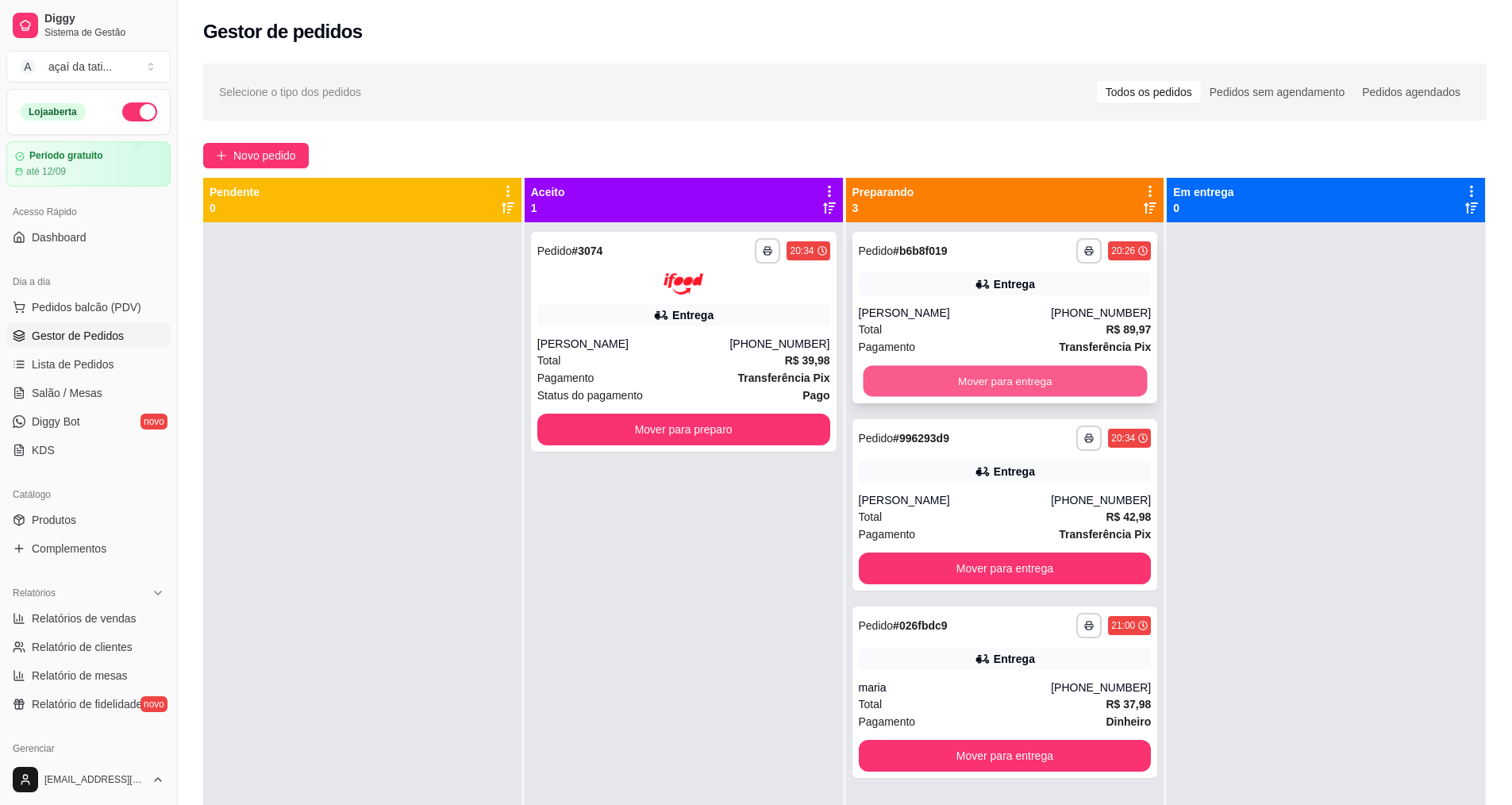
click at [1095, 396] on button "Mover para entrega" at bounding box center [1004, 381] width 284 height 31
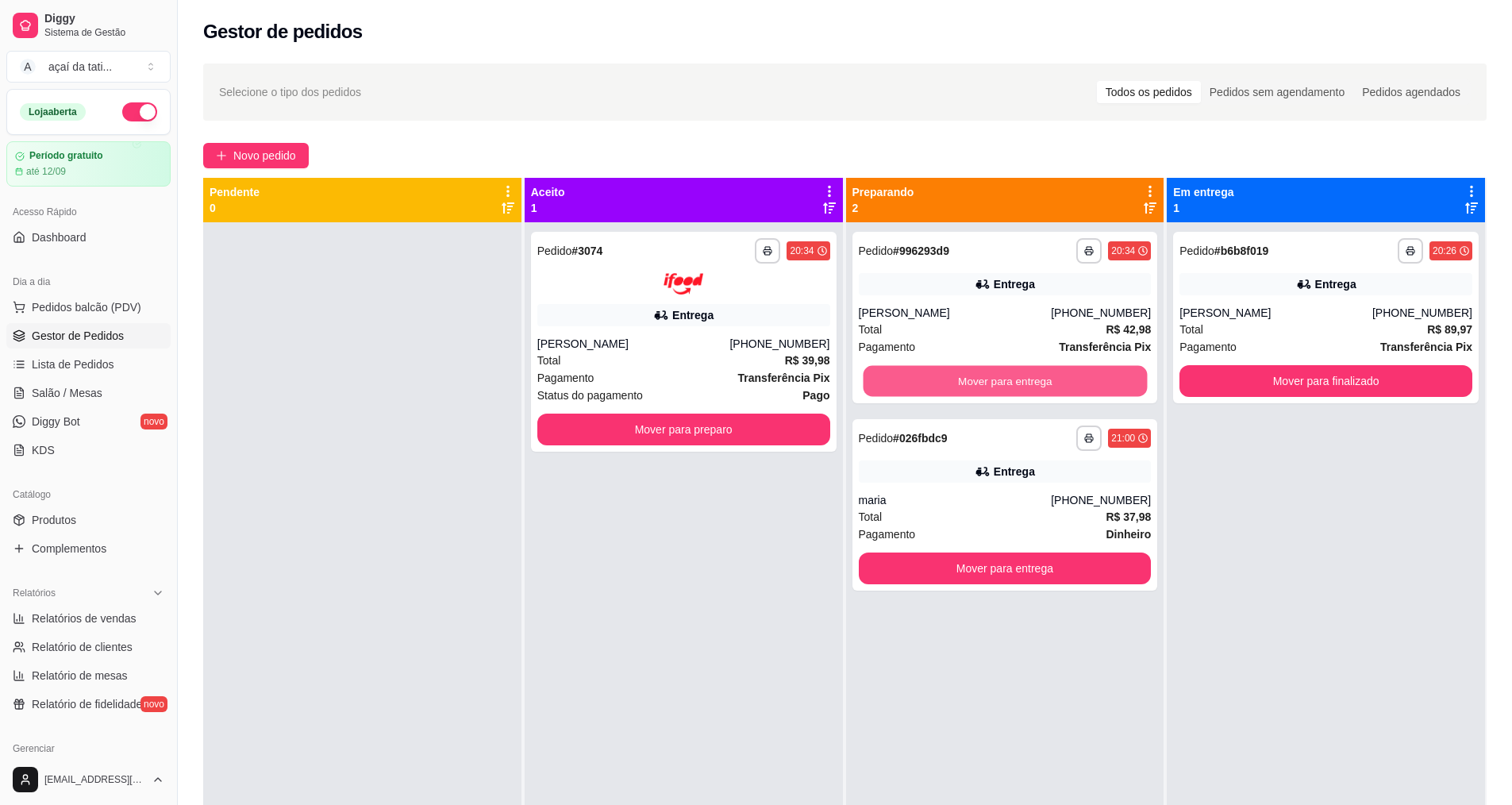
click at [1095, 396] on button "Mover para entrega" at bounding box center [1004, 381] width 284 height 31
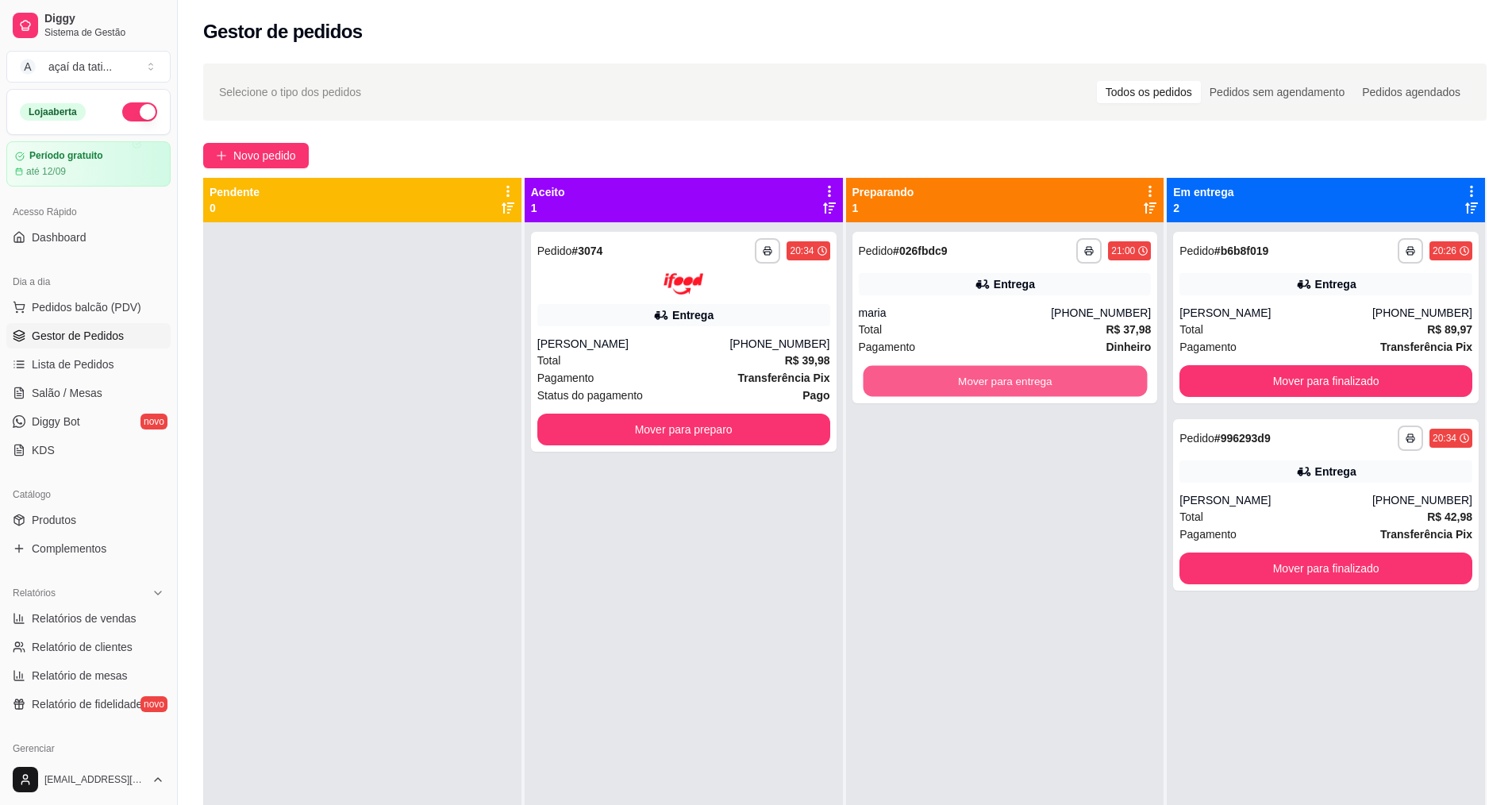
click at [1095, 396] on button "Mover para entrega" at bounding box center [1004, 381] width 284 height 31
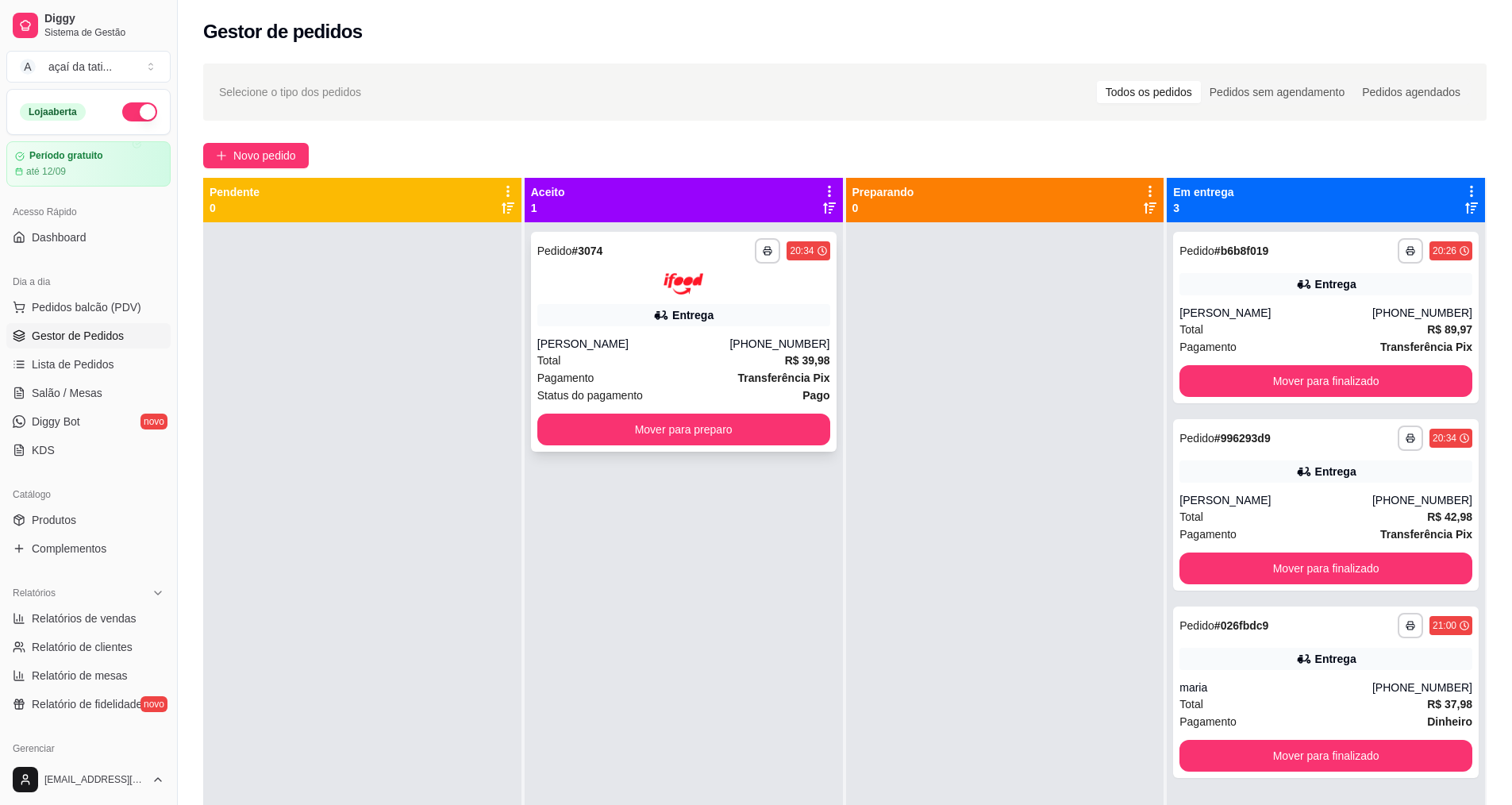
click at [659, 324] on div "Entrega" at bounding box center [683, 315] width 293 height 22
click at [641, 348] on div "[PERSON_NAME]" at bounding box center [633, 343] width 193 height 16
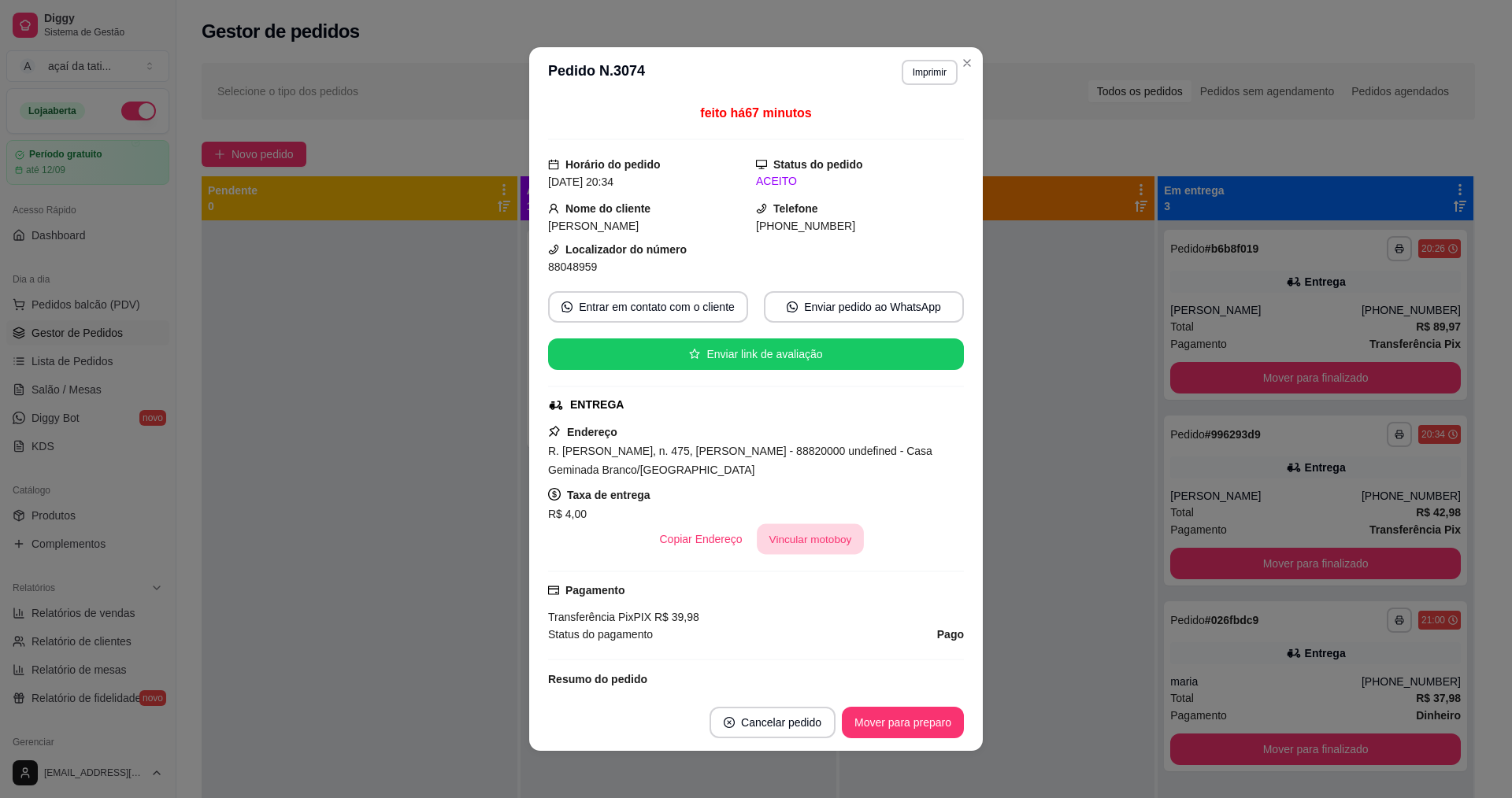
click at [785, 539] on button "Vincular motoboy" at bounding box center [810, 539] width 108 height 30
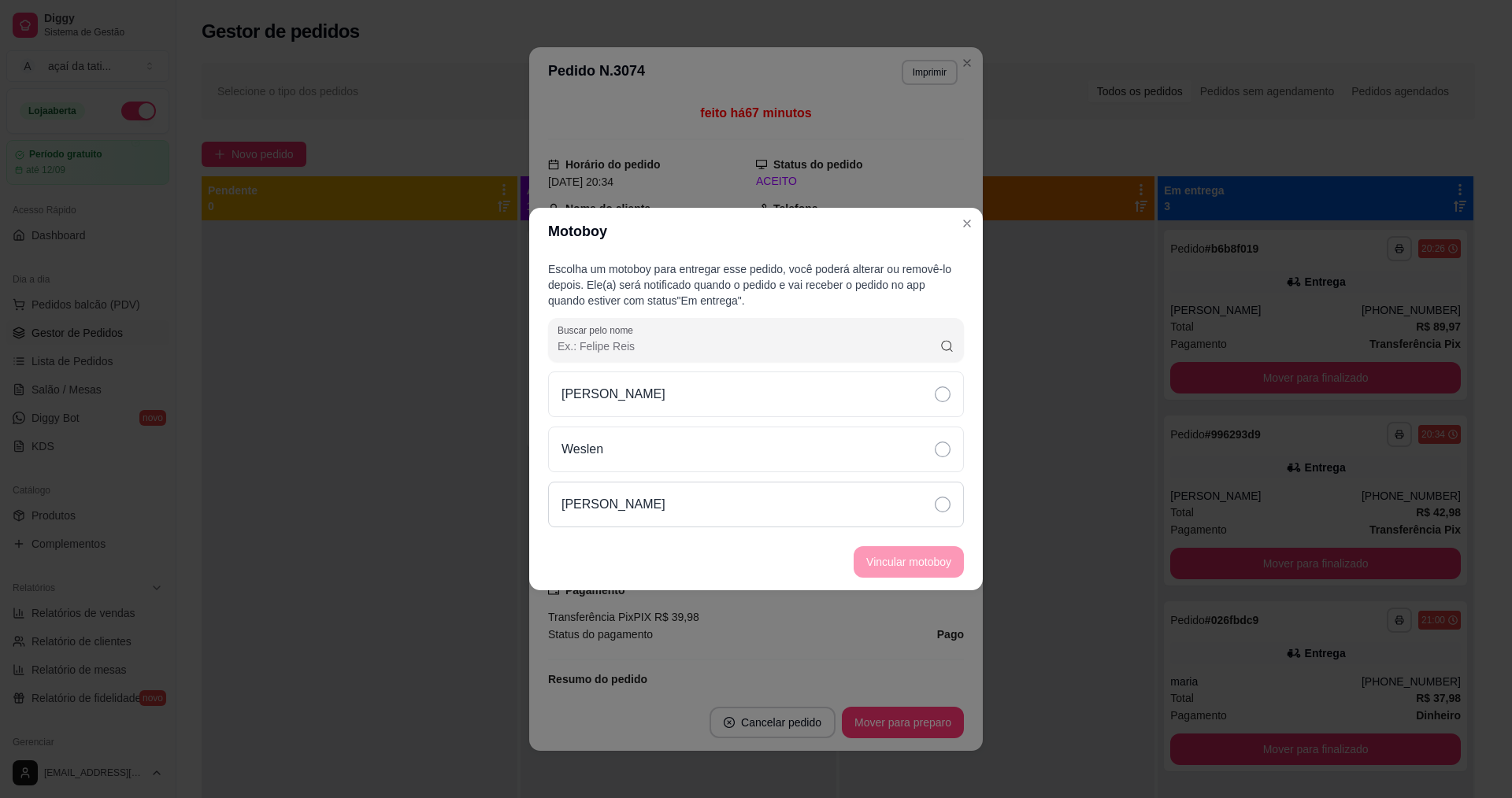
click at [673, 495] on div "[PERSON_NAME]" at bounding box center [756, 504] width 416 height 46
click at [909, 566] on button "Vincular motoboy" at bounding box center [909, 561] width 110 height 31
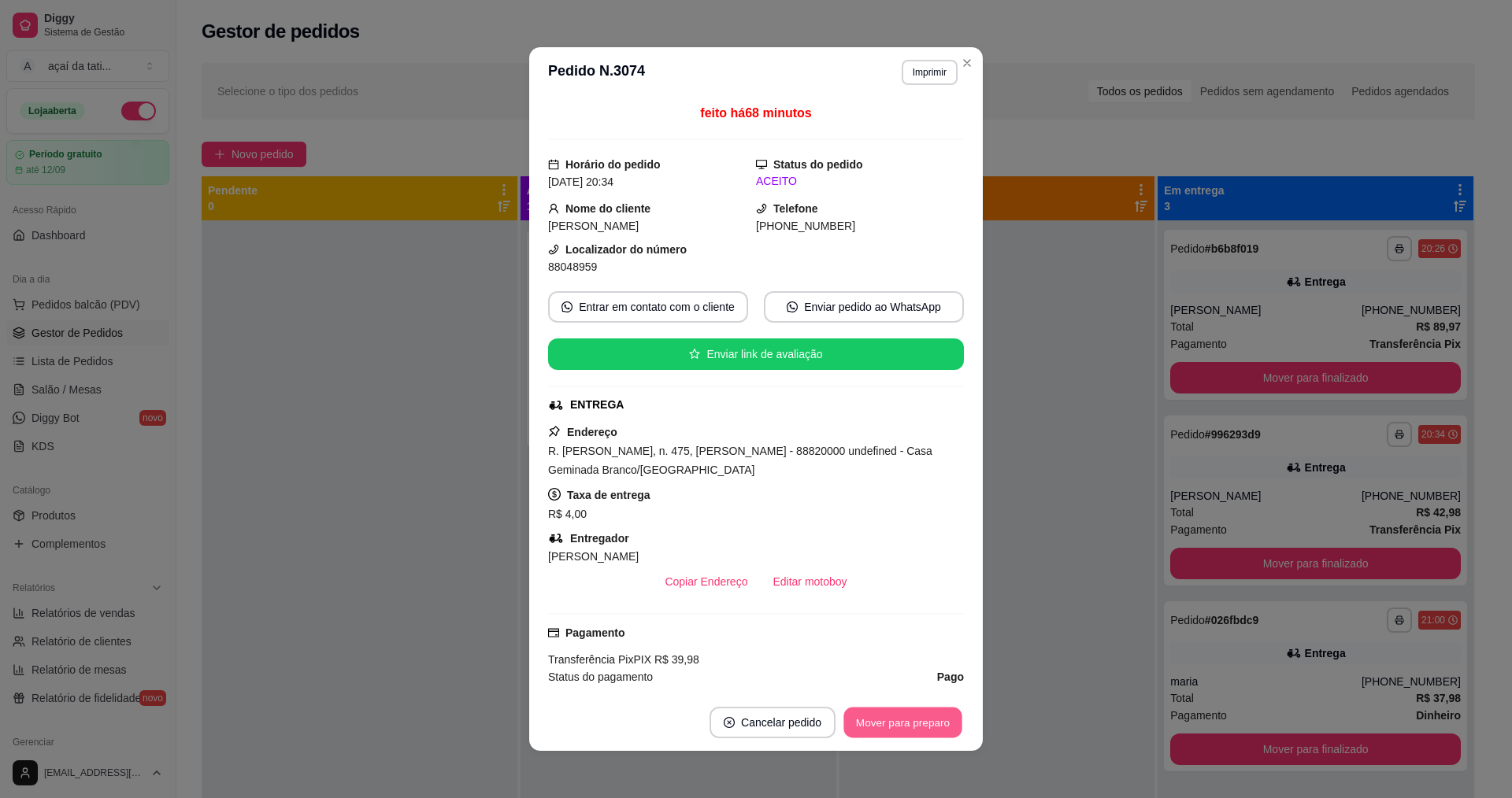
click at [860, 723] on button "Mover para preparo" at bounding box center [902, 723] width 118 height 30
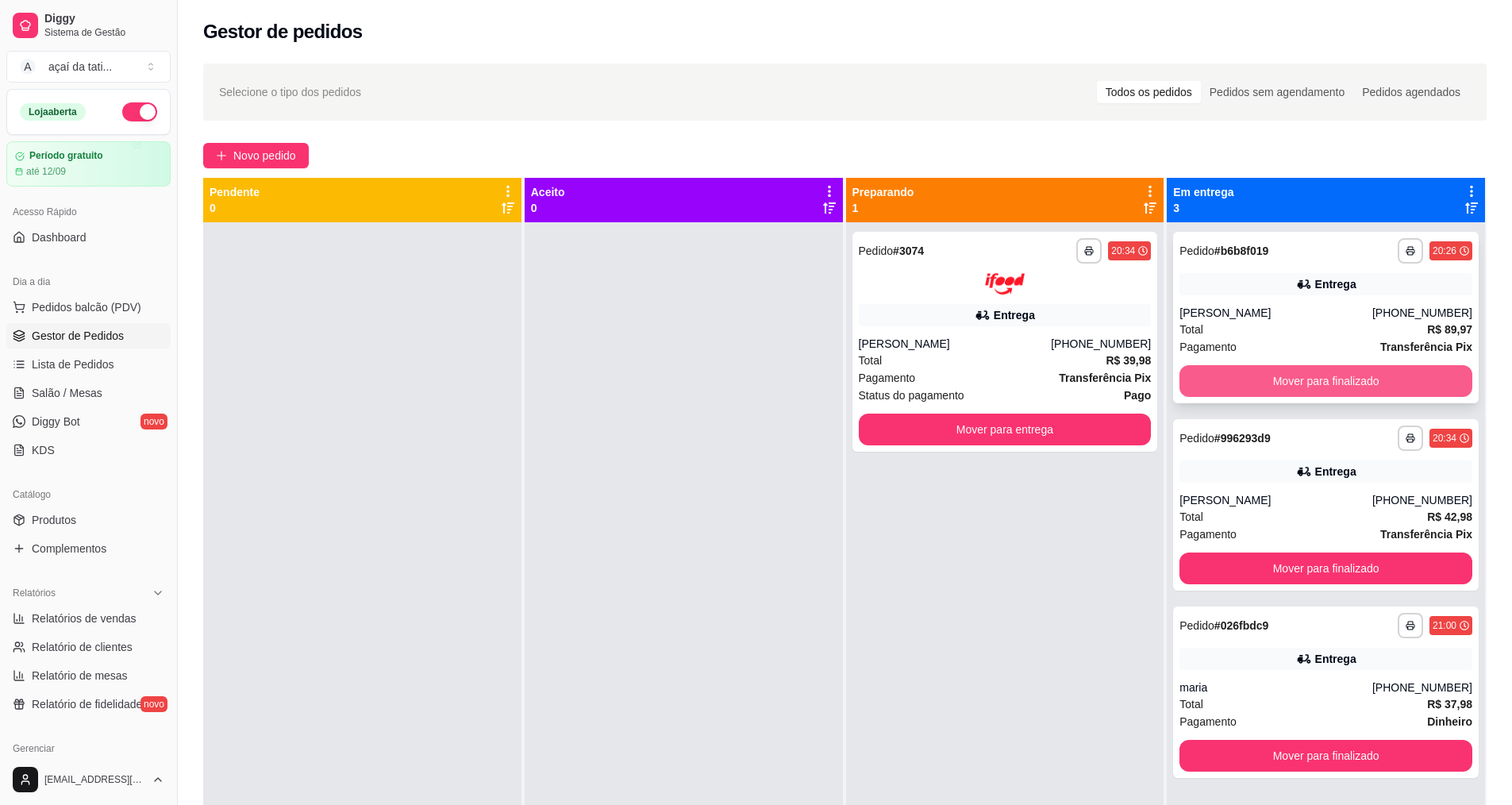
click at [1276, 392] on button "Mover para finalizado" at bounding box center [1325, 381] width 293 height 32
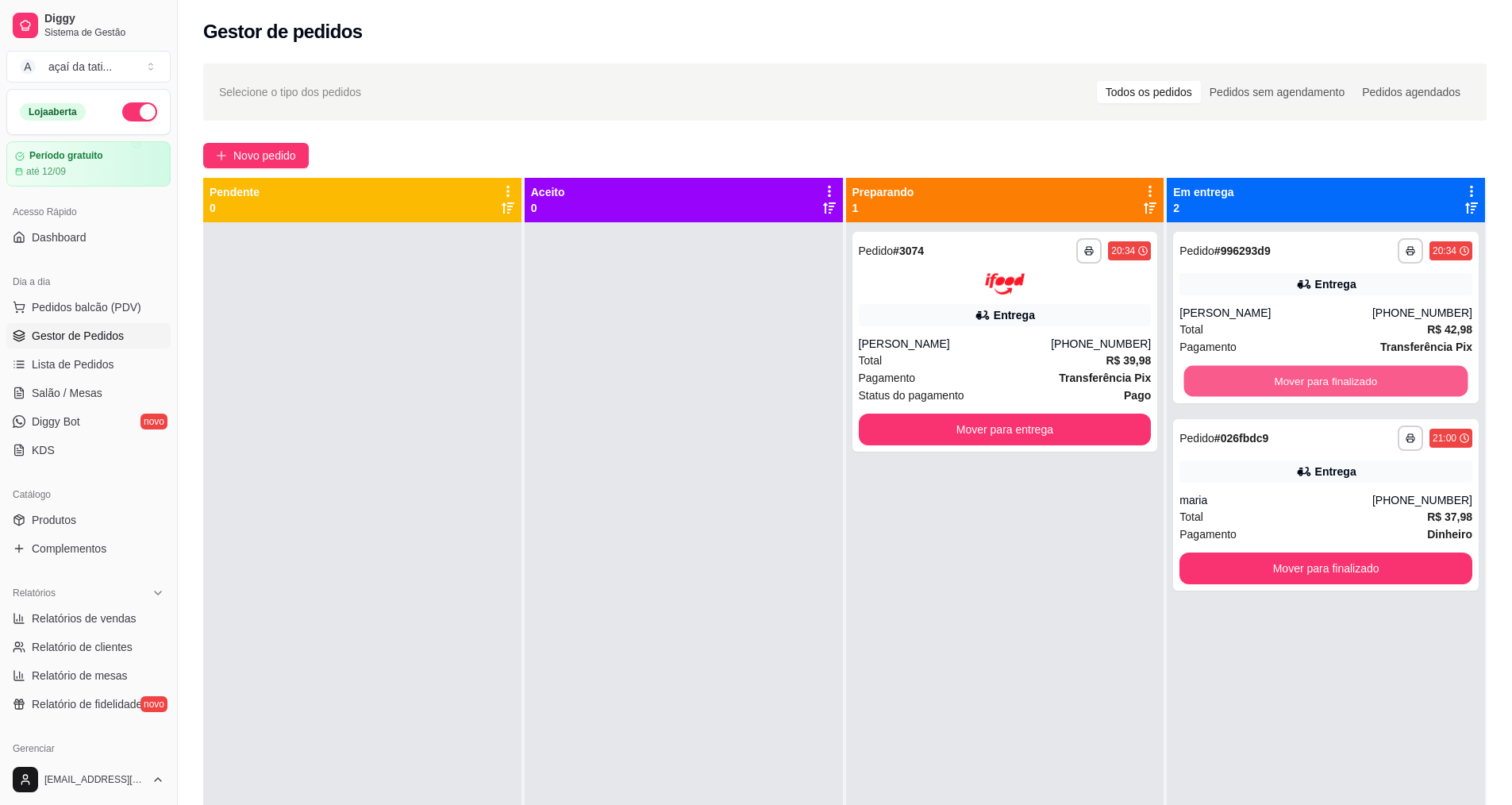
click at [1276, 392] on button "Mover para finalizado" at bounding box center [1326, 381] width 284 height 31
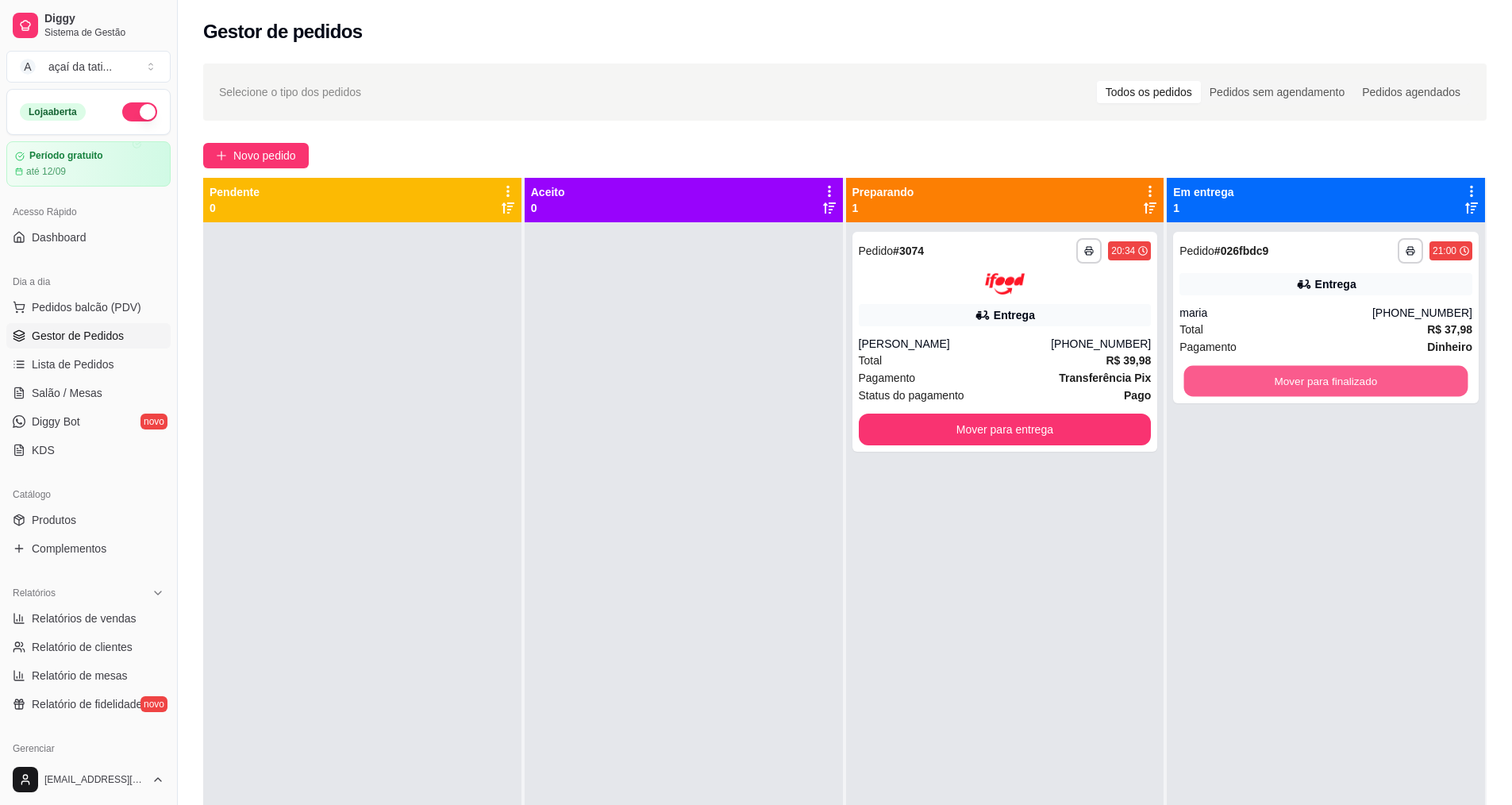
click at [1276, 392] on button "Mover para finalizado" at bounding box center [1326, 381] width 284 height 31
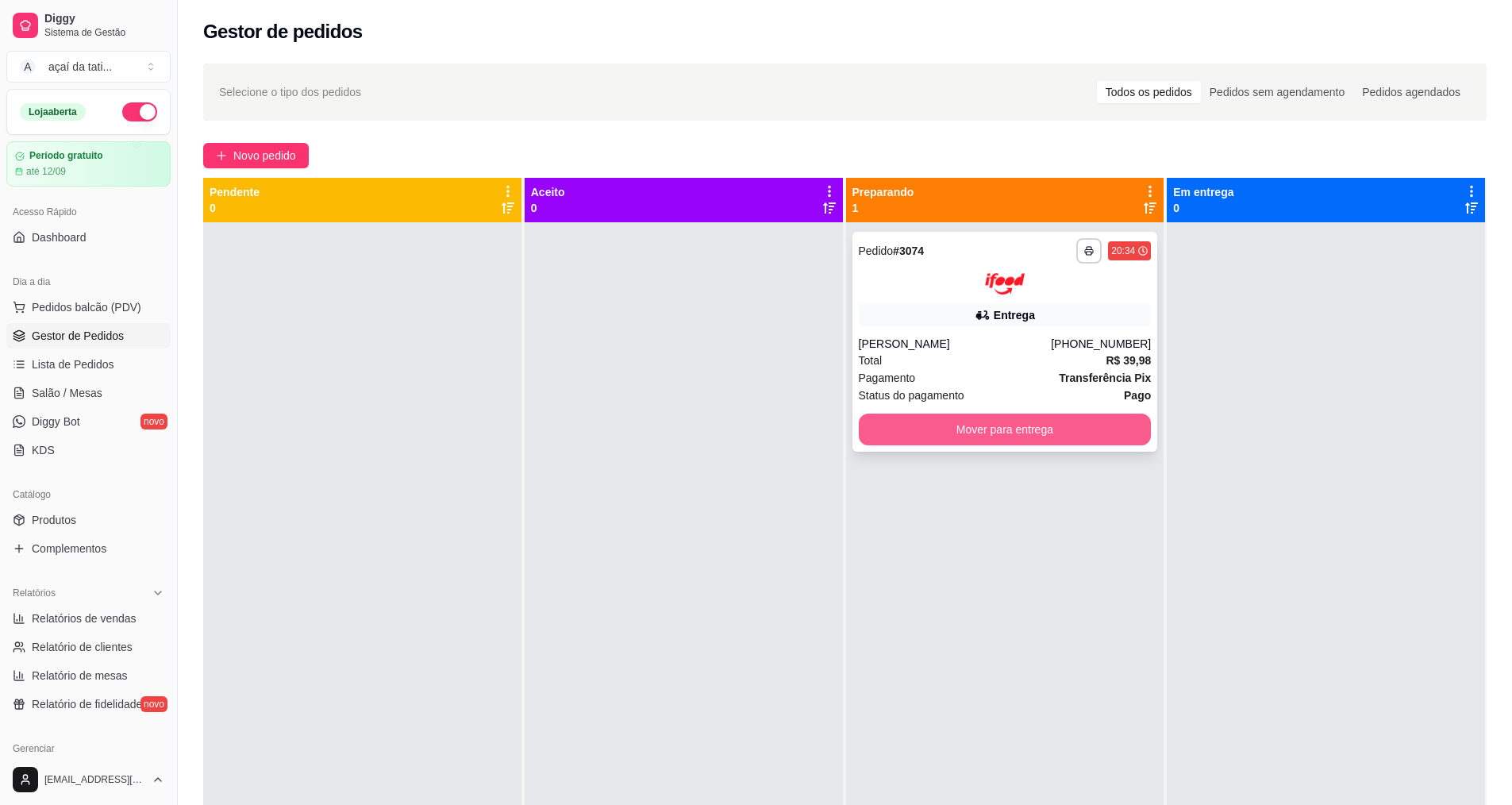
click at [1039, 425] on button "Mover para entrega" at bounding box center [1004, 429] width 293 height 32
